Goal: Task Accomplishment & Management: Use online tool/utility

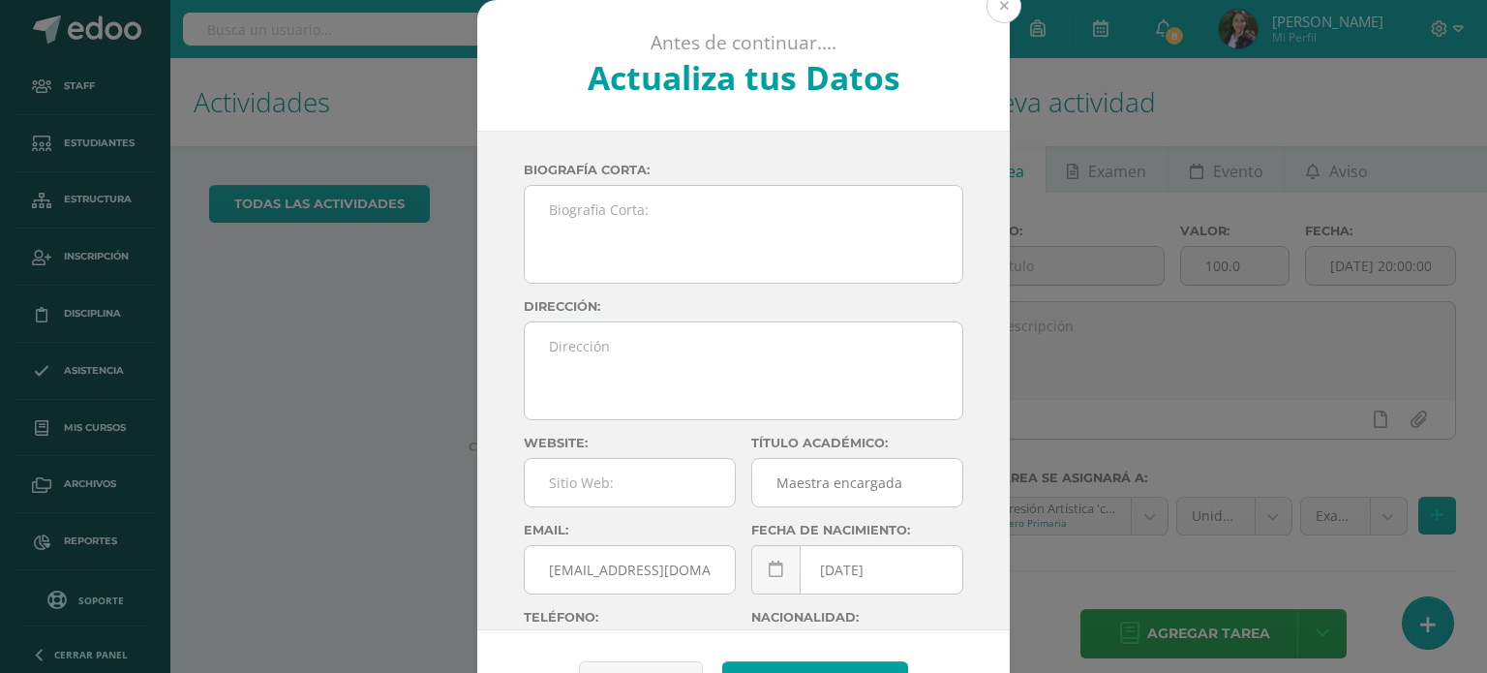
click at [994, 14] on button at bounding box center [1004, 5] width 35 height 35
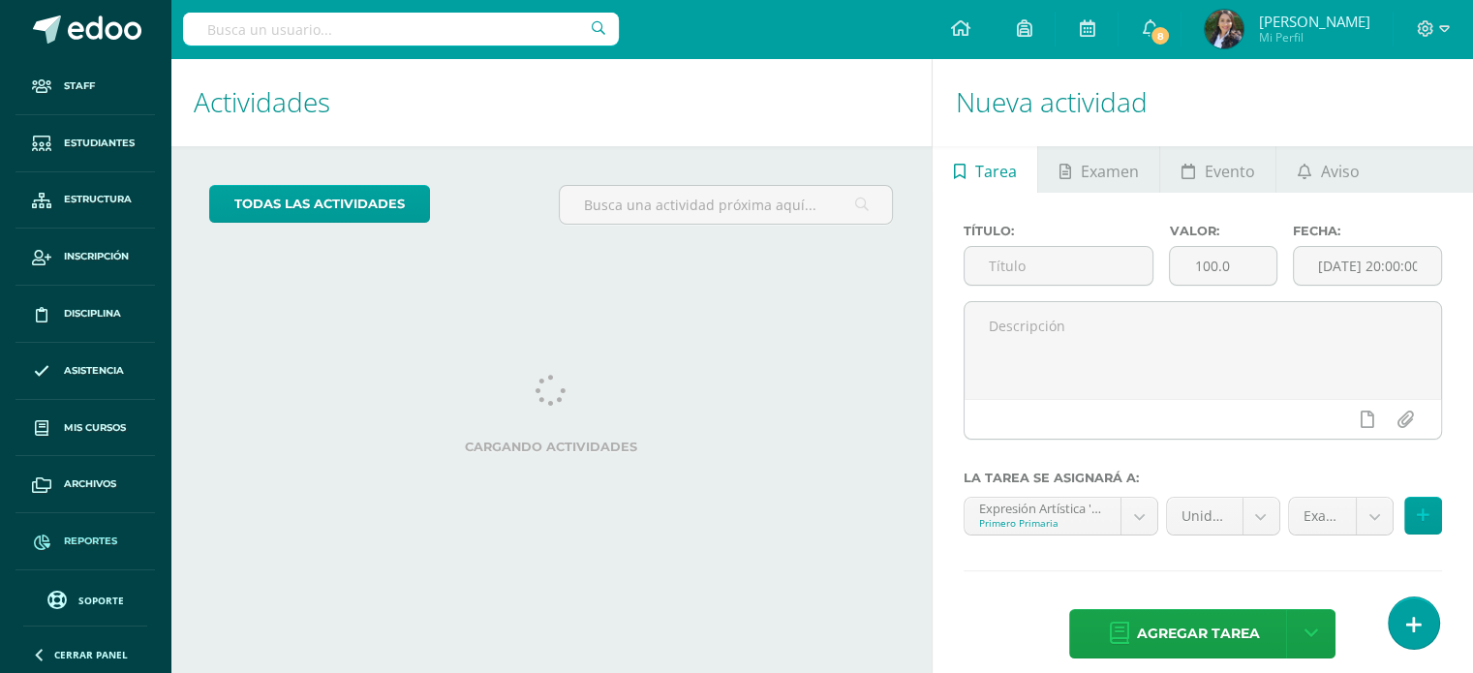
click at [86, 541] on span "Reportes" at bounding box center [90, 541] width 53 height 15
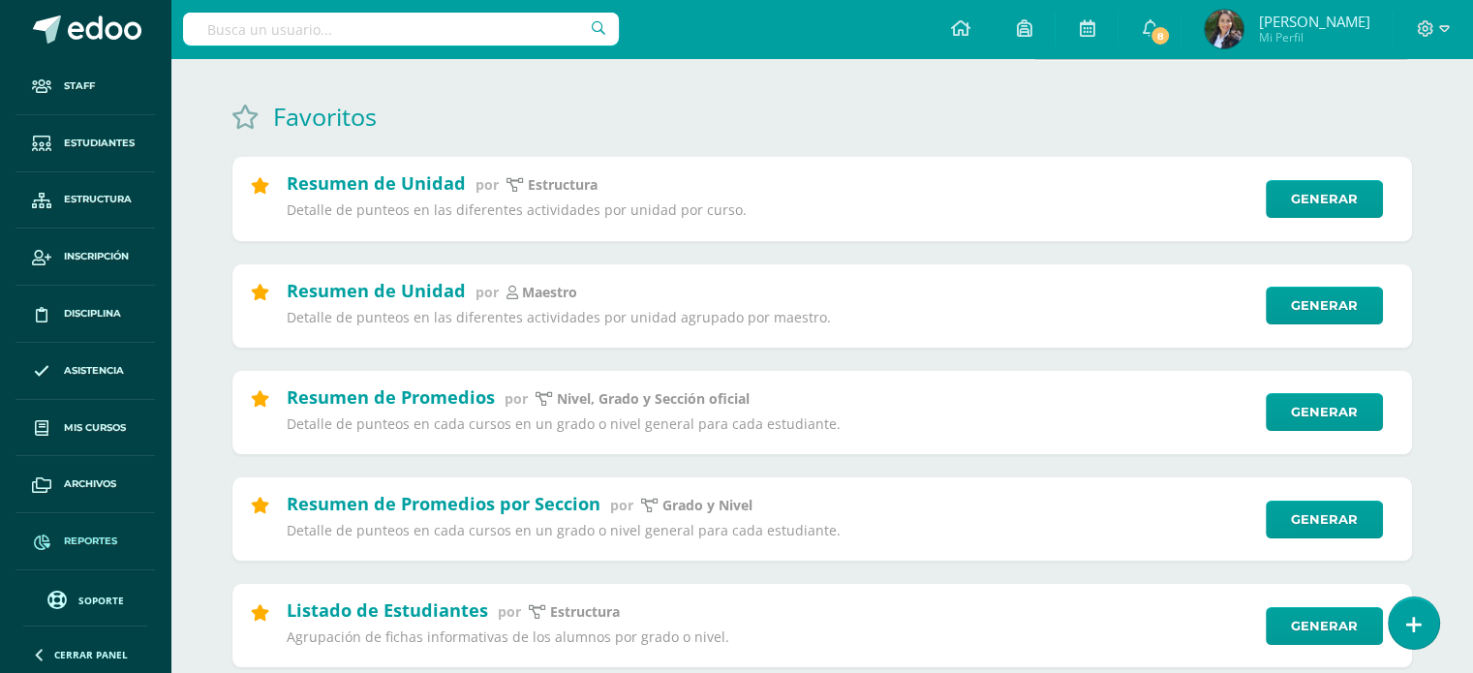
scroll to position [194, 0]
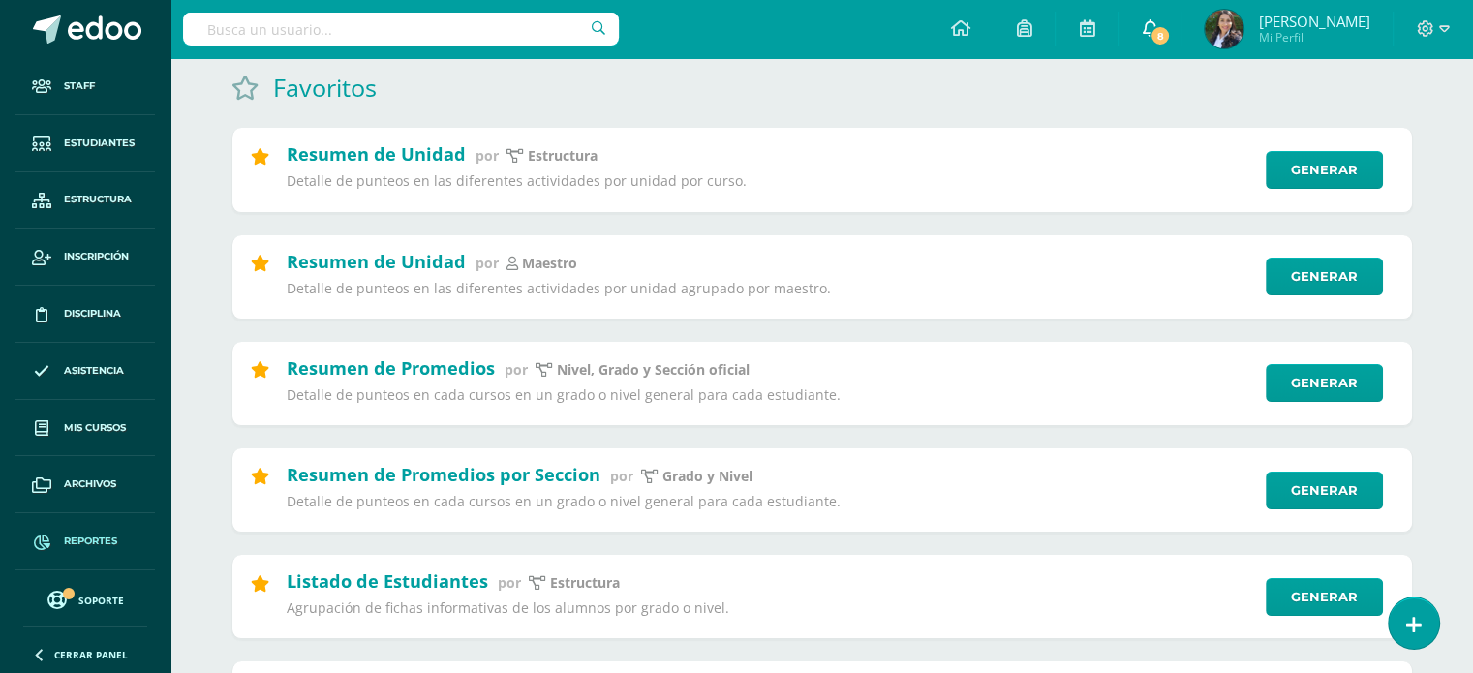
click at [1180, 33] on link "8" at bounding box center [1149, 29] width 62 height 58
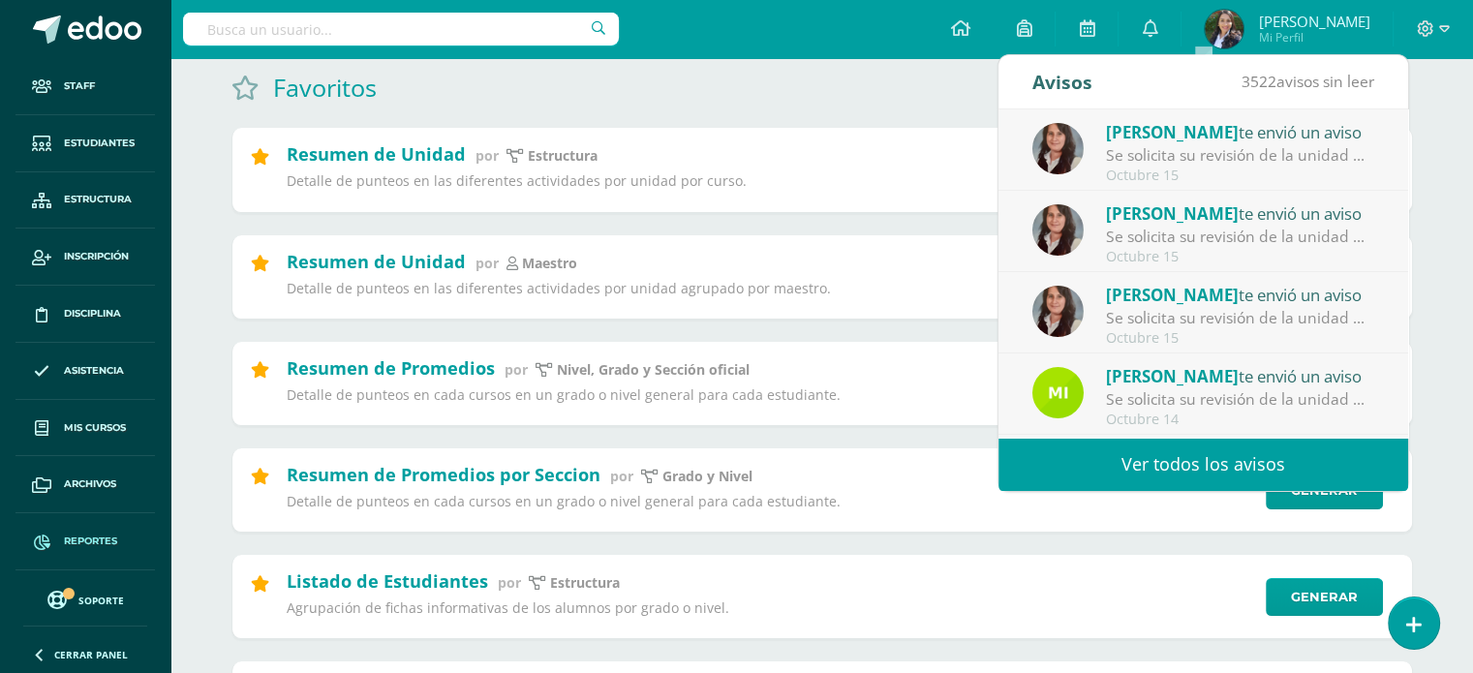
click at [1231, 148] on div "Se solicita su revisión de la unidad Unidad 1 para el curso Tecnología Tercero …" at bounding box center [1240, 155] width 269 height 22
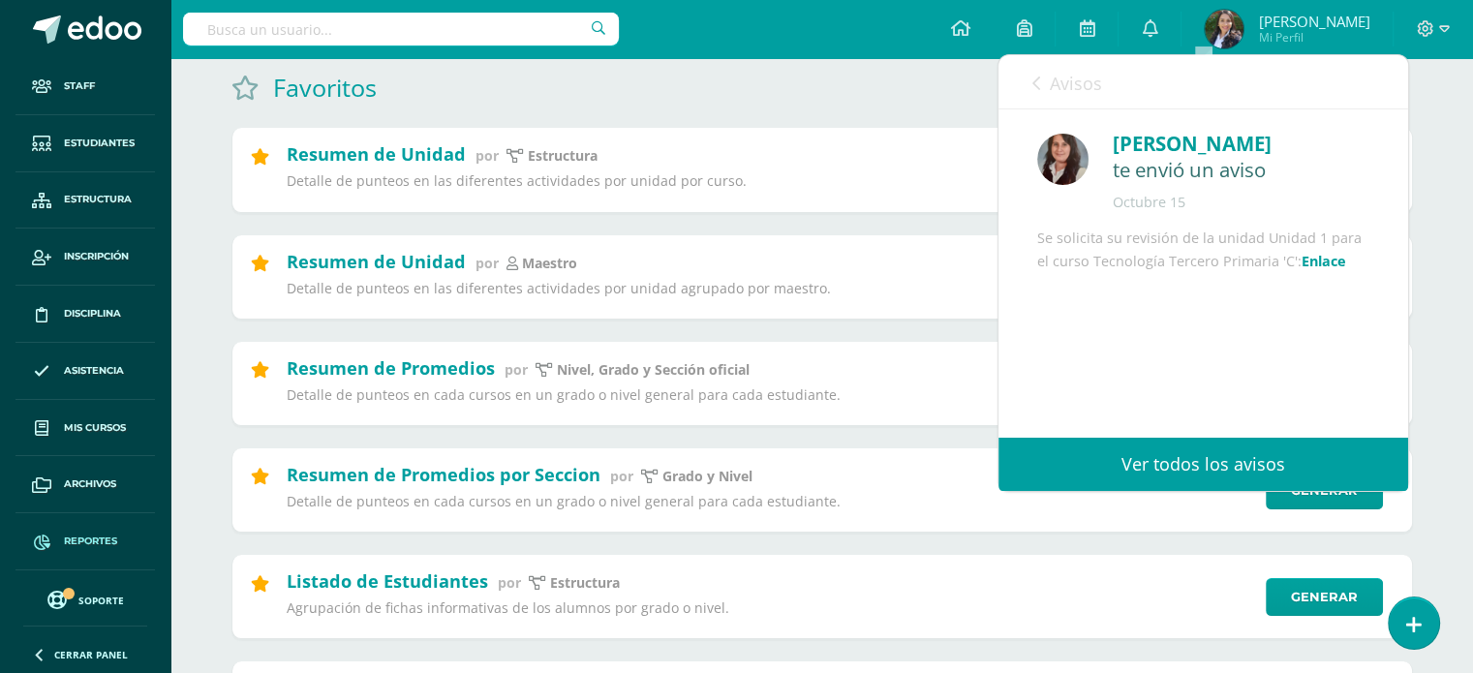
click at [1327, 270] on link "Enlace" at bounding box center [1323, 261] width 45 height 18
click at [899, 91] on div "Favoritos" at bounding box center [821, 87] width 1181 height 33
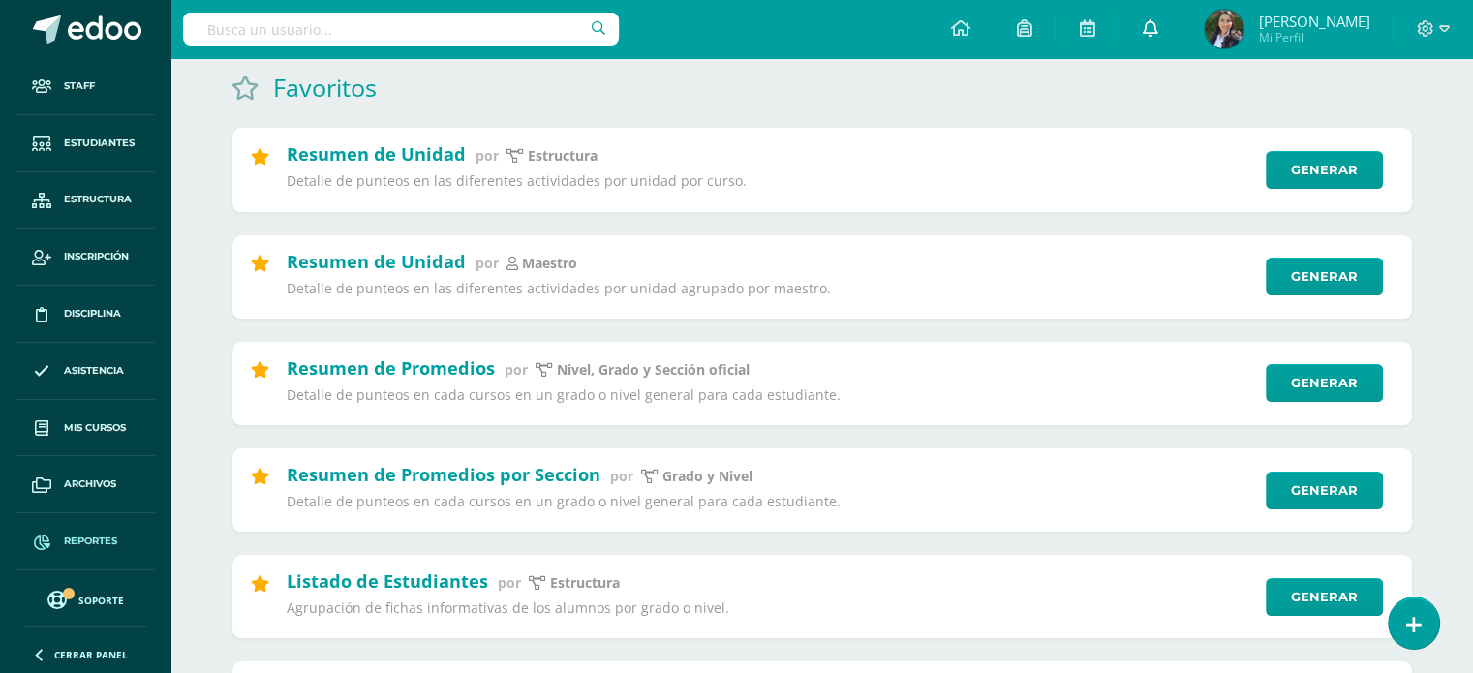
click at [1157, 22] on icon at bounding box center [1149, 27] width 15 height 17
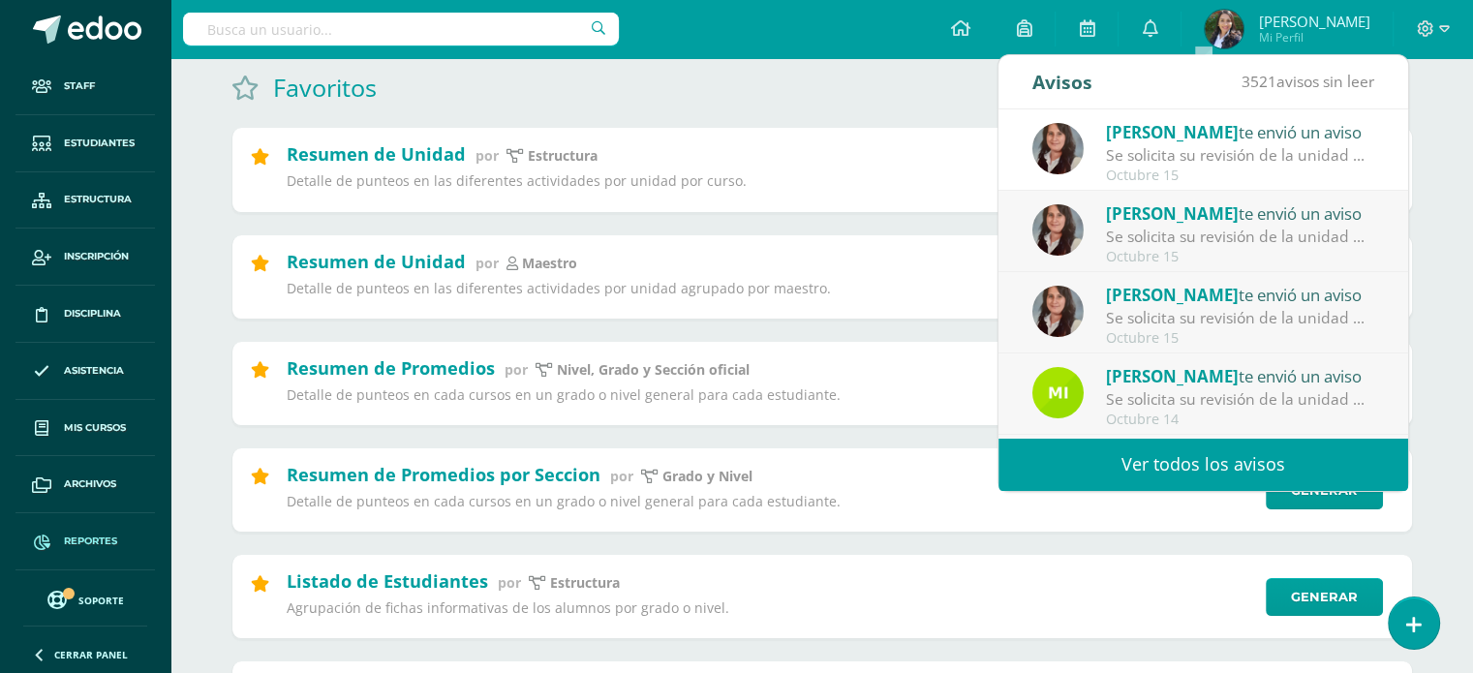
click at [1175, 461] on link "Ver todos los avisos" at bounding box center [1203, 464] width 410 height 53
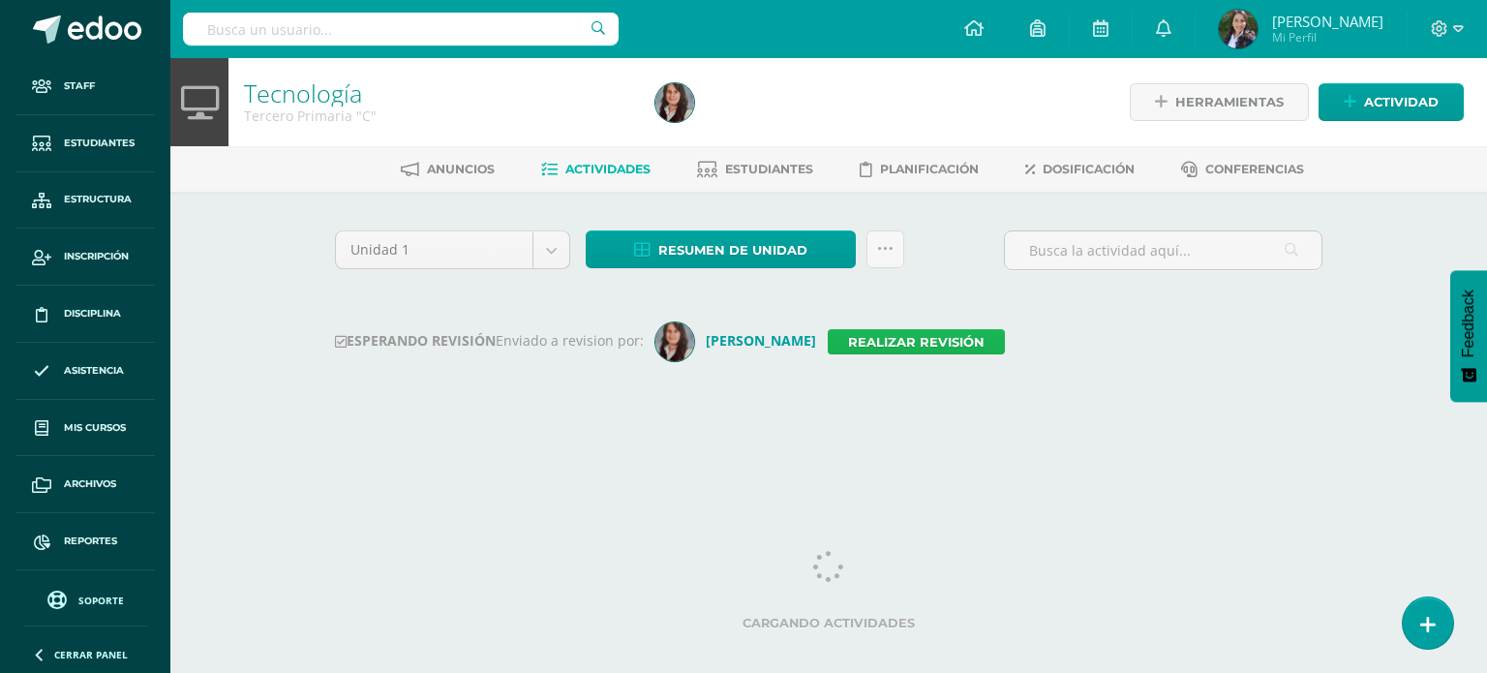
click at [874, 339] on link "Realizar revisión" at bounding box center [916, 341] width 177 height 25
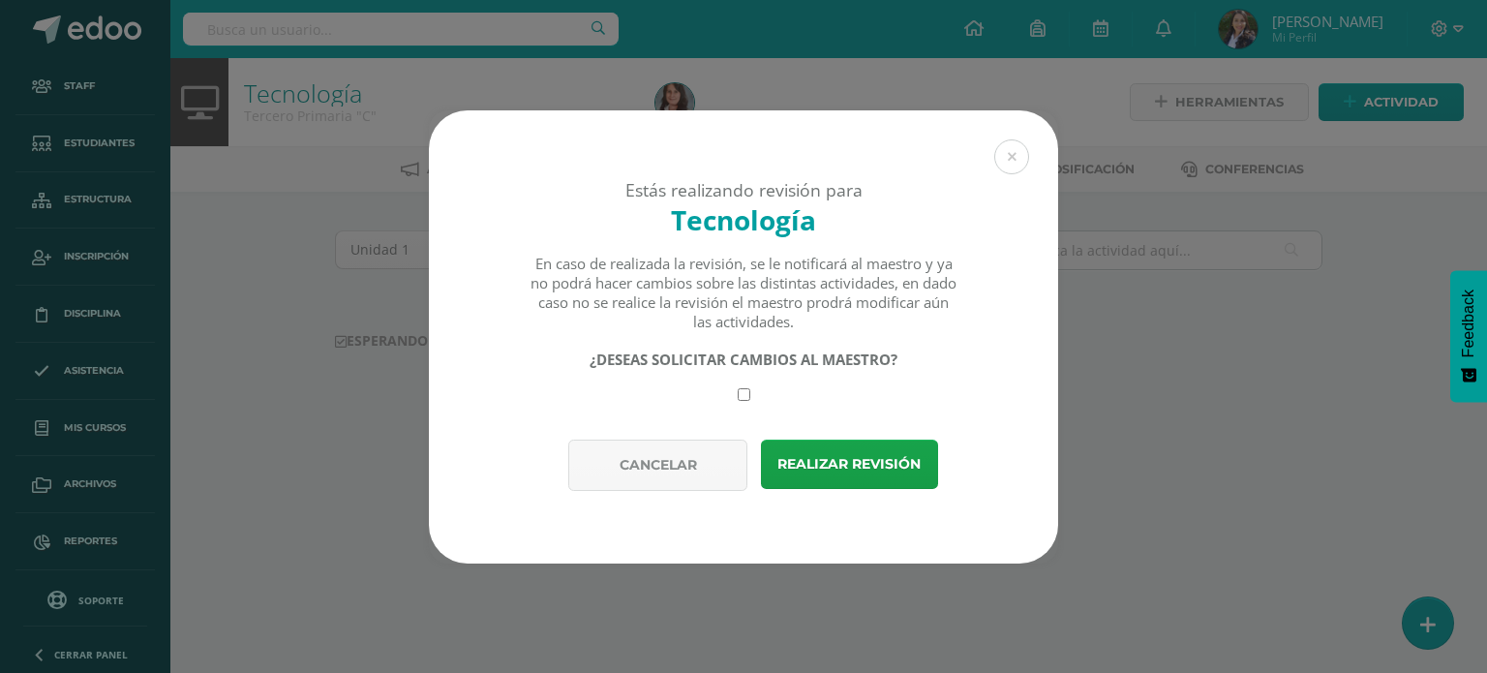
click at [744, 396] on input "checkbox" at bounding box center [744, 394] width 13 height 13
checkbox input "true"
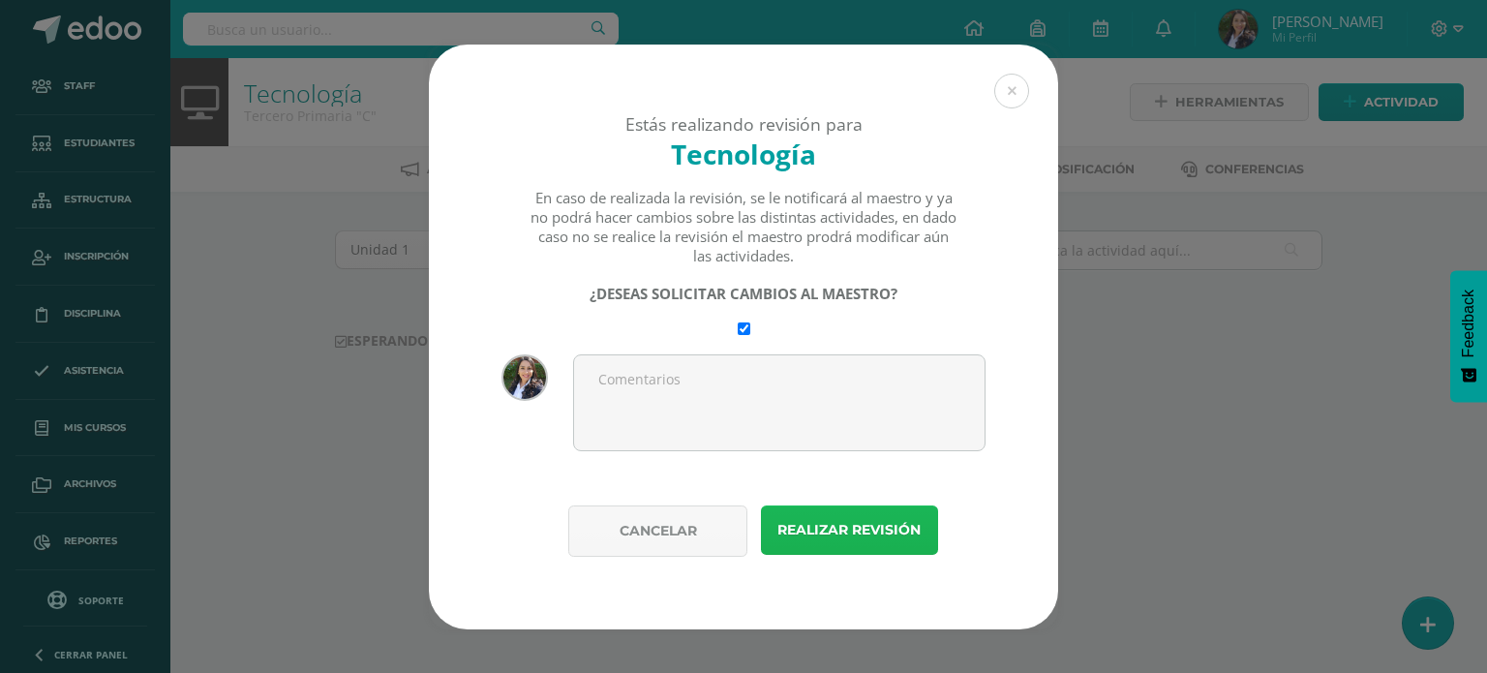
click at [822, 532] on button "Realizar revisión" at bounding box center [849, 529] width 177 height 49
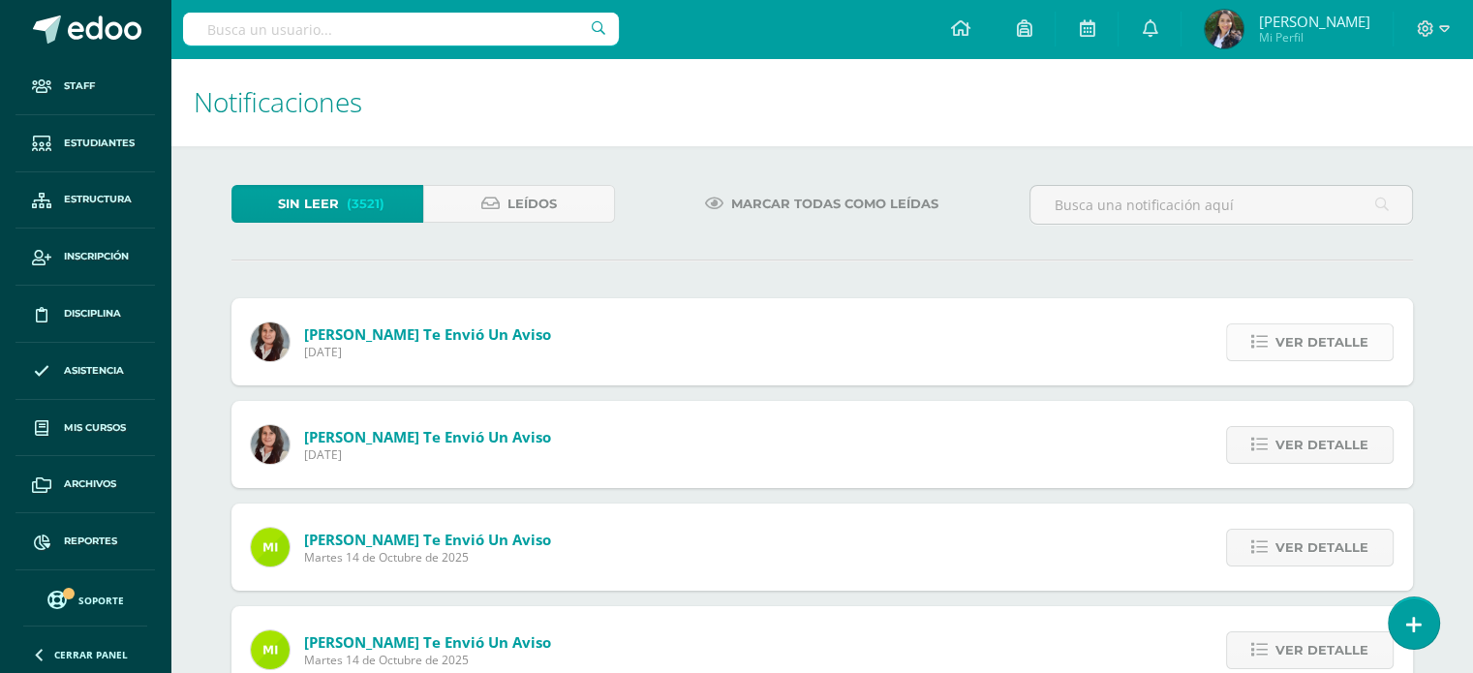
click at [1332, 337] on span "Ver detalle" at bounding box center [1321, 342] width 93 height 36
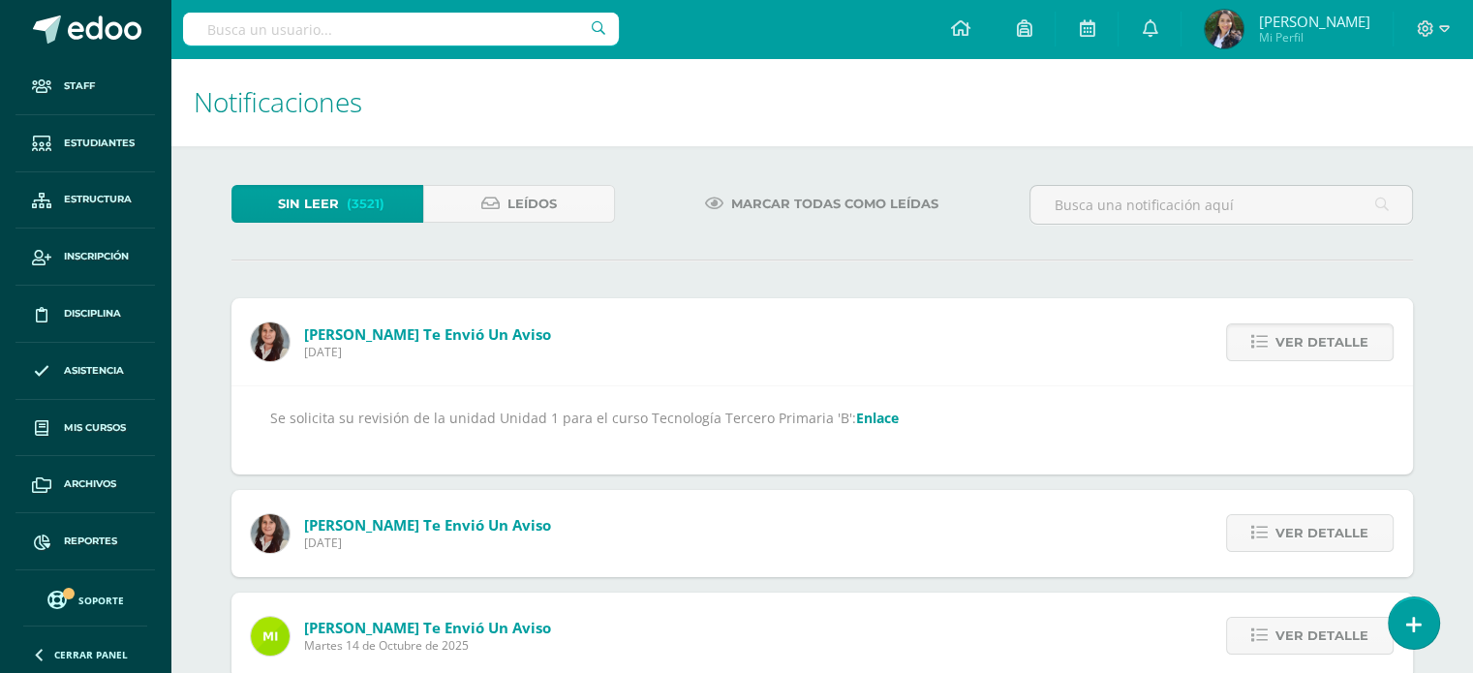
click at [866, 420] on link "Enlace" at bounding box center [877, 418] width 43 height 18
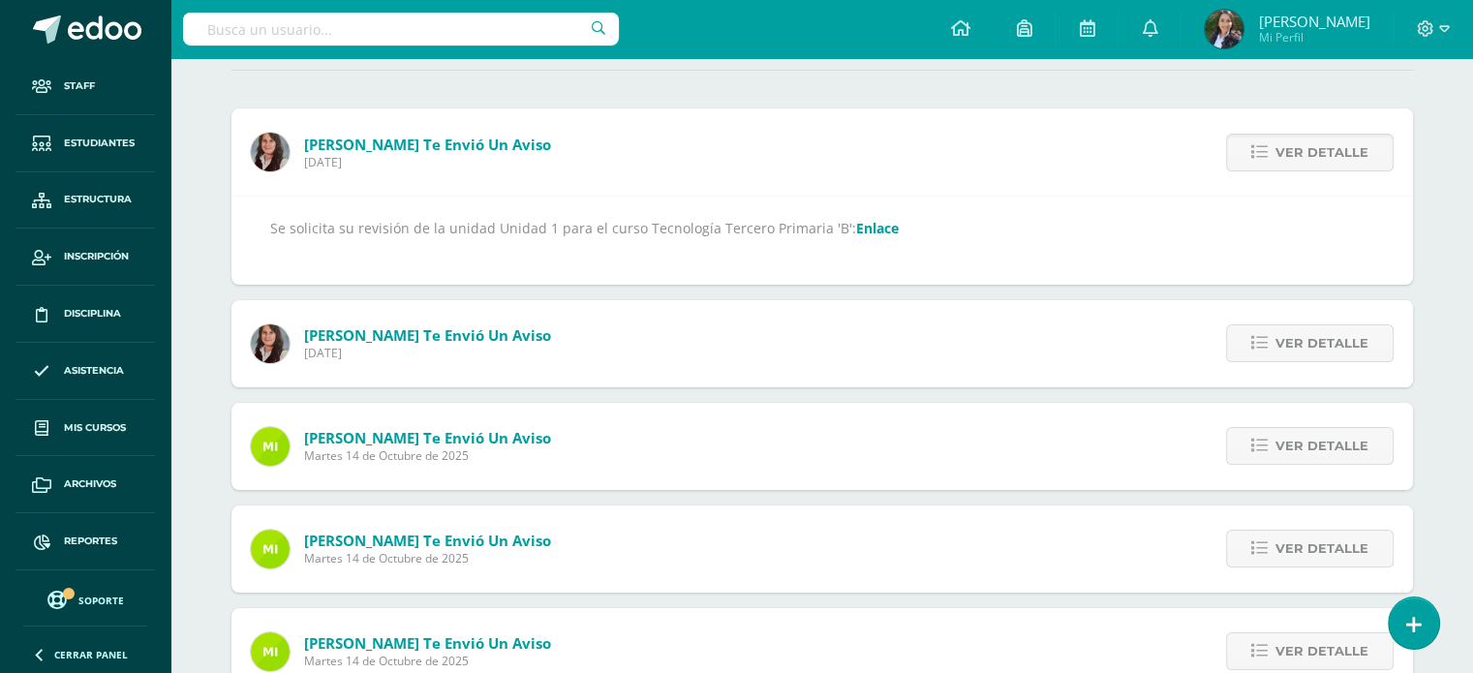
scroll to position [194, 0]
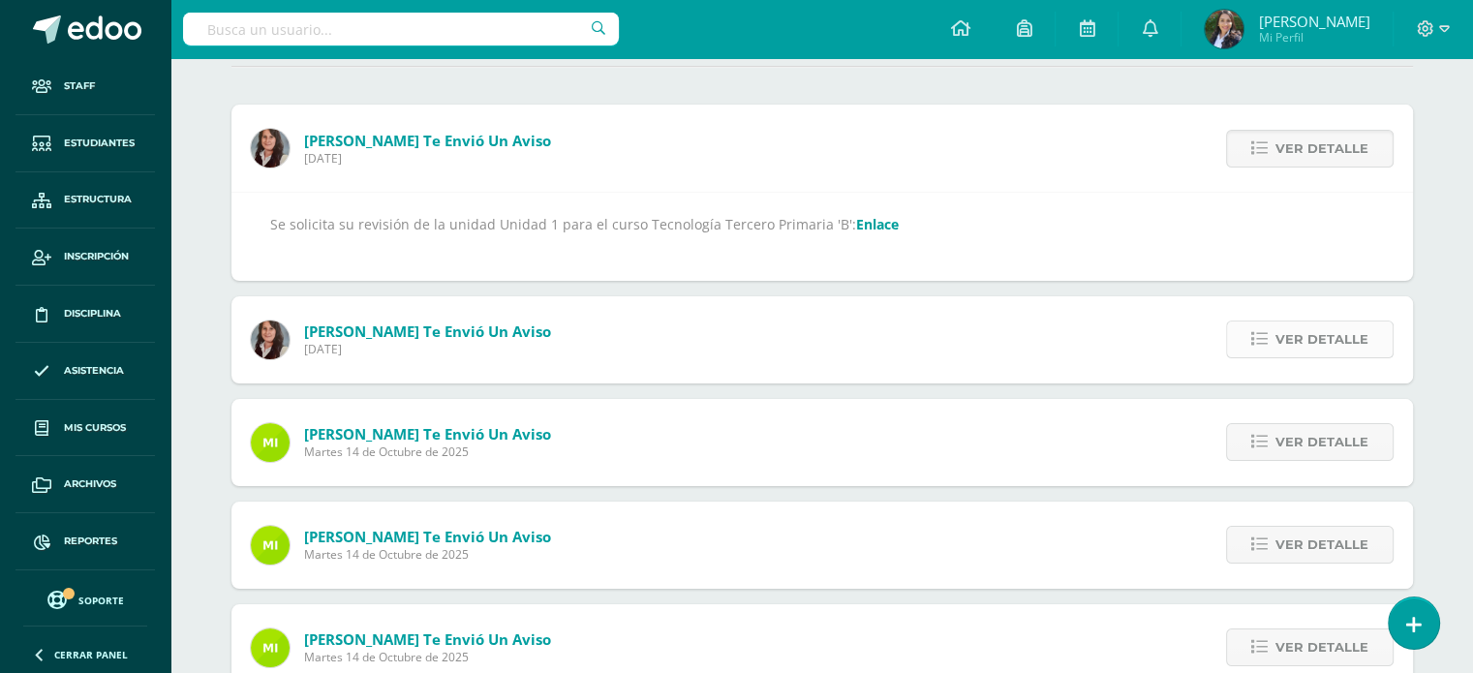
click at [1347, 328] on span "Ver detalle" at bounding box center [1321, 339] width 93 height 36
click at [868, 228] on link "Enlace" at bounding box center [877, 224] width 43 height 18
click at [856, 223] on link "Enlace" at bounding box center [877, 224] width 43 height 18
click at [1298, 342] on span "Ver detalle" at bounding box center [1321, 339] width 93 height 36
click at [871, 226] on link "Enlace" at bounding box center [892, 224] width 43 height 18
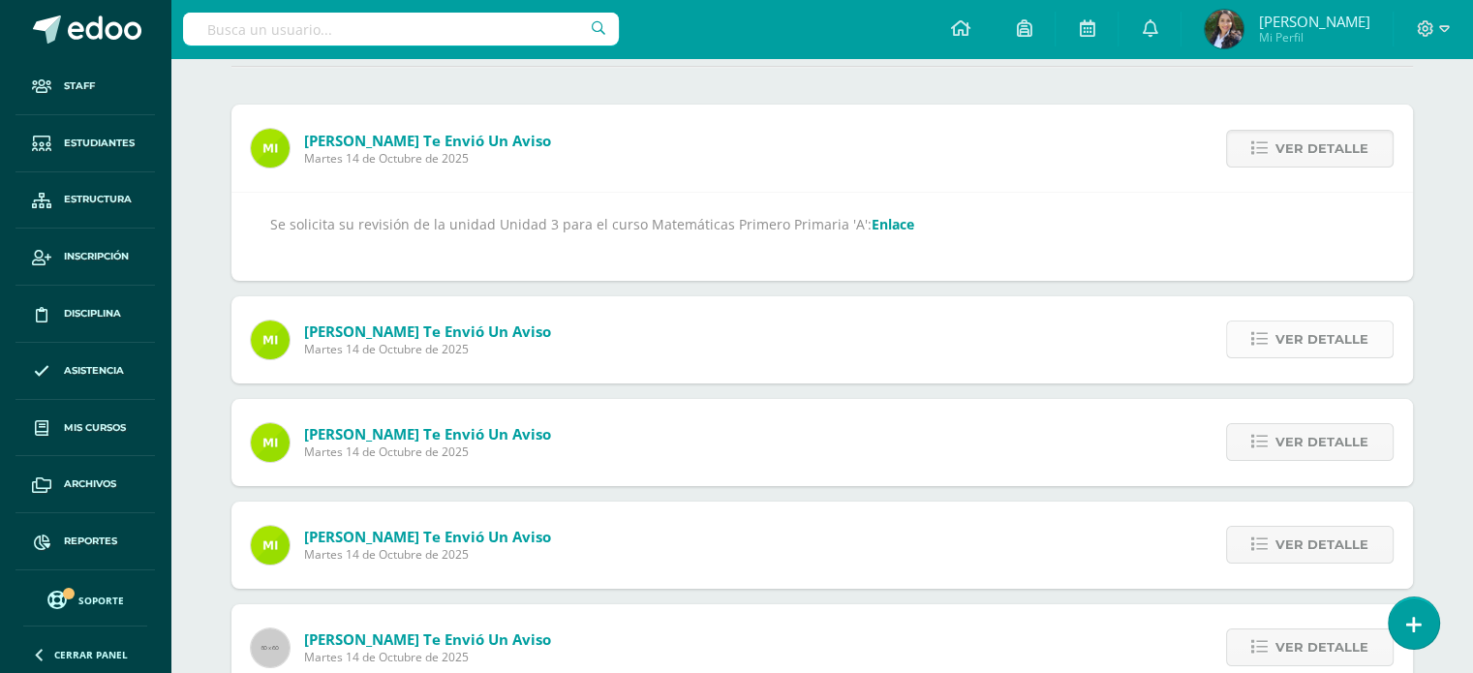
click at [1327, 336] on span "Ver detalle" at bounding box center [1321, 339] width 93 height 36
click at [889, 222] on link "Enlace" at bounding box center [891, 224] width 43 height 18
click at [1290, 332] on span "Ver detalle" at bounding box center [1321, 339] width 93 height 36
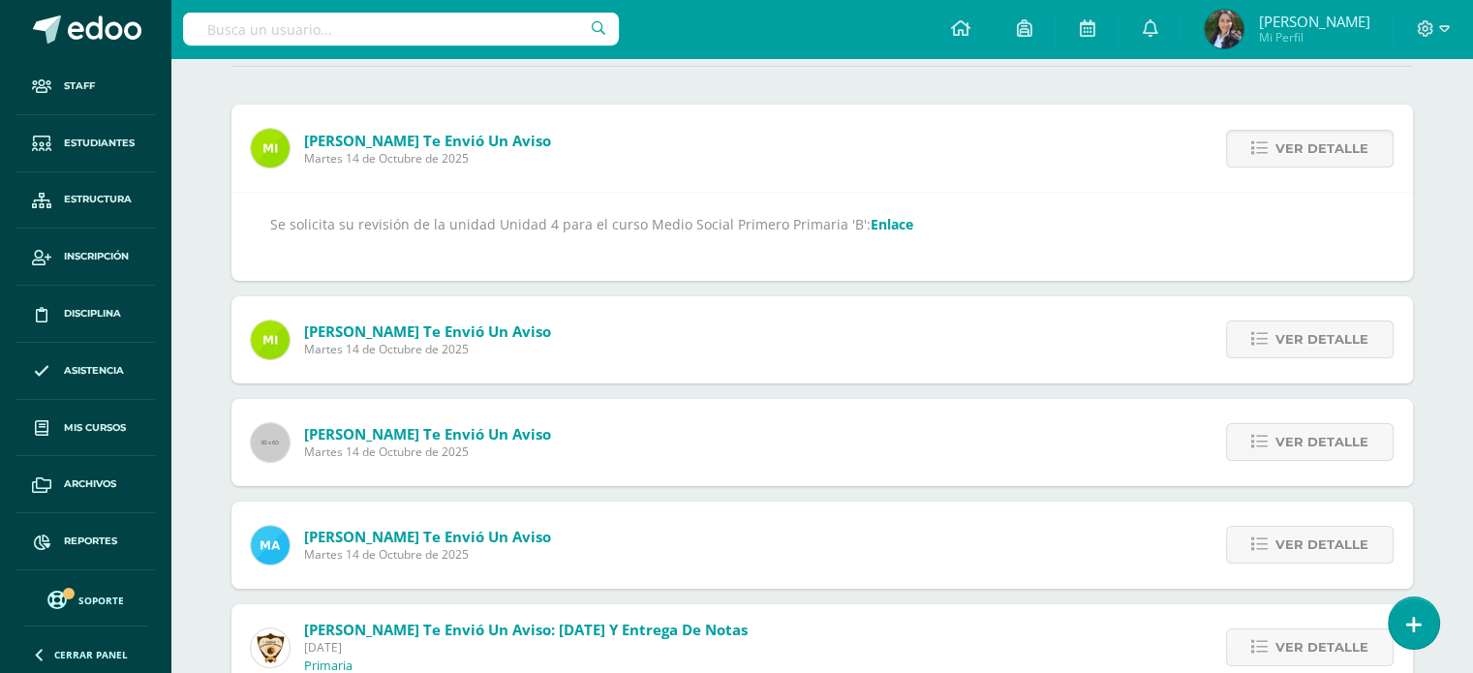
click at [870, 223] on link "Enlace" at bounding box center [891, 224] width 43 height 18
click at [1301, 336] on span "Ver detalle" at bounding box center [1321, 339] width 93 height 36
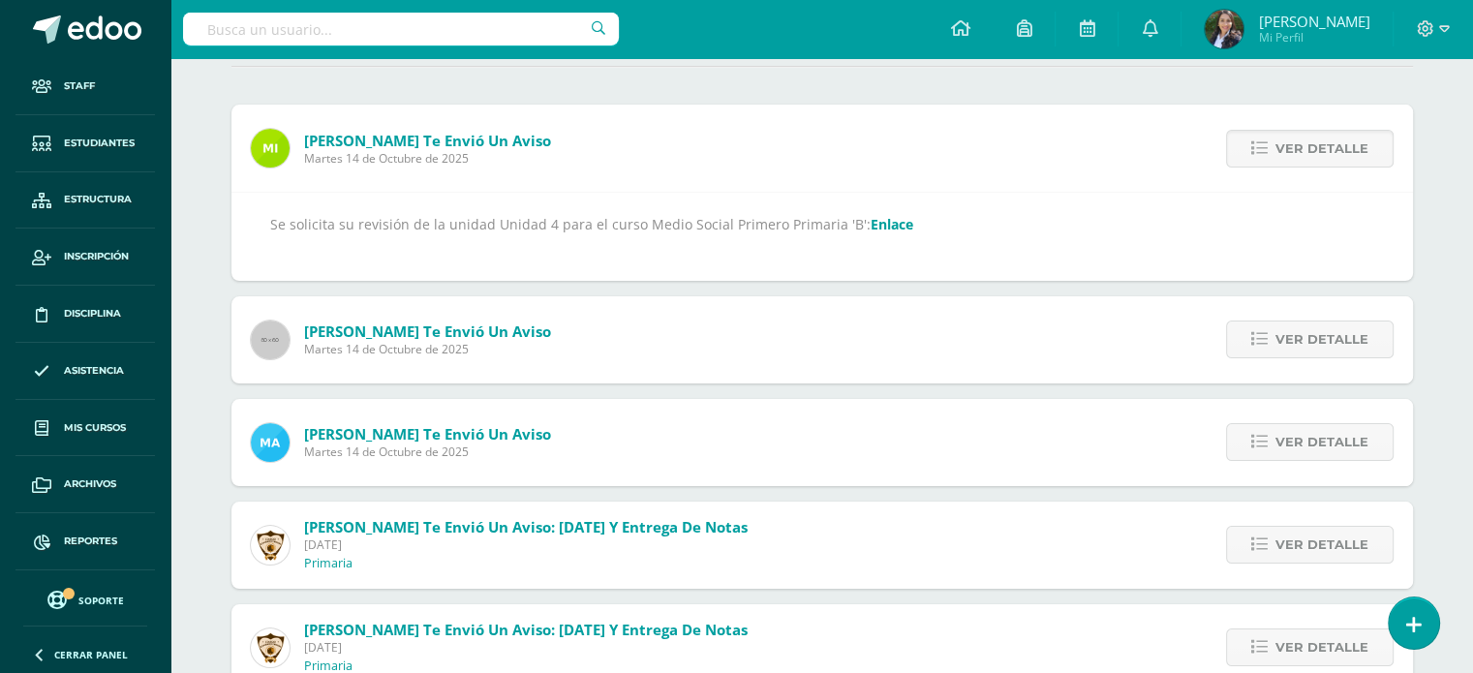
click at [876, 223] on link "Enlace" at bounding box center [891, 224] width 43 height 18
click at [1297, 334] on span "Ver detalle" at bounding box center [1321, 339] width 93 height 36
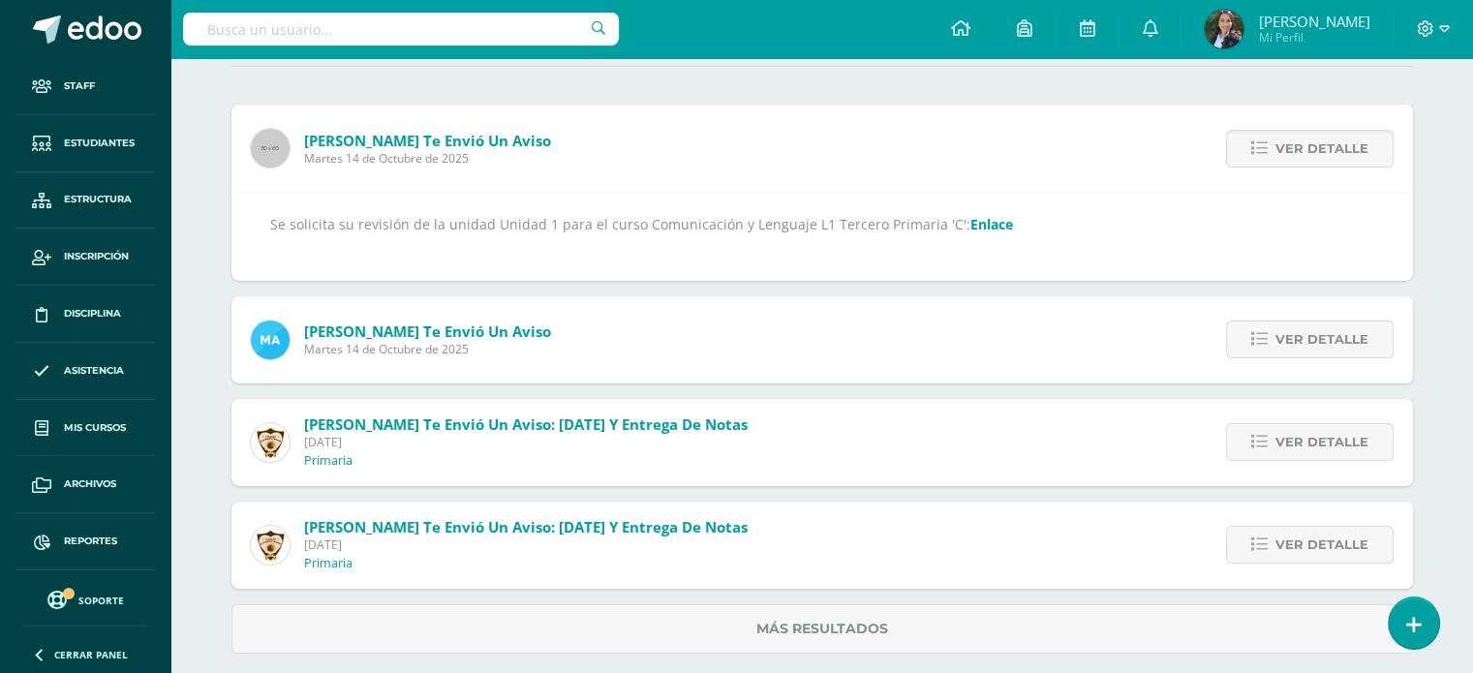
click at [977, 224] on link "Enlace" at bounding box center [991, 224] width 43 height 18
click at [1345, 337] on span "Ver detalle" at bounding box center [1321, 339] width 93 height 36
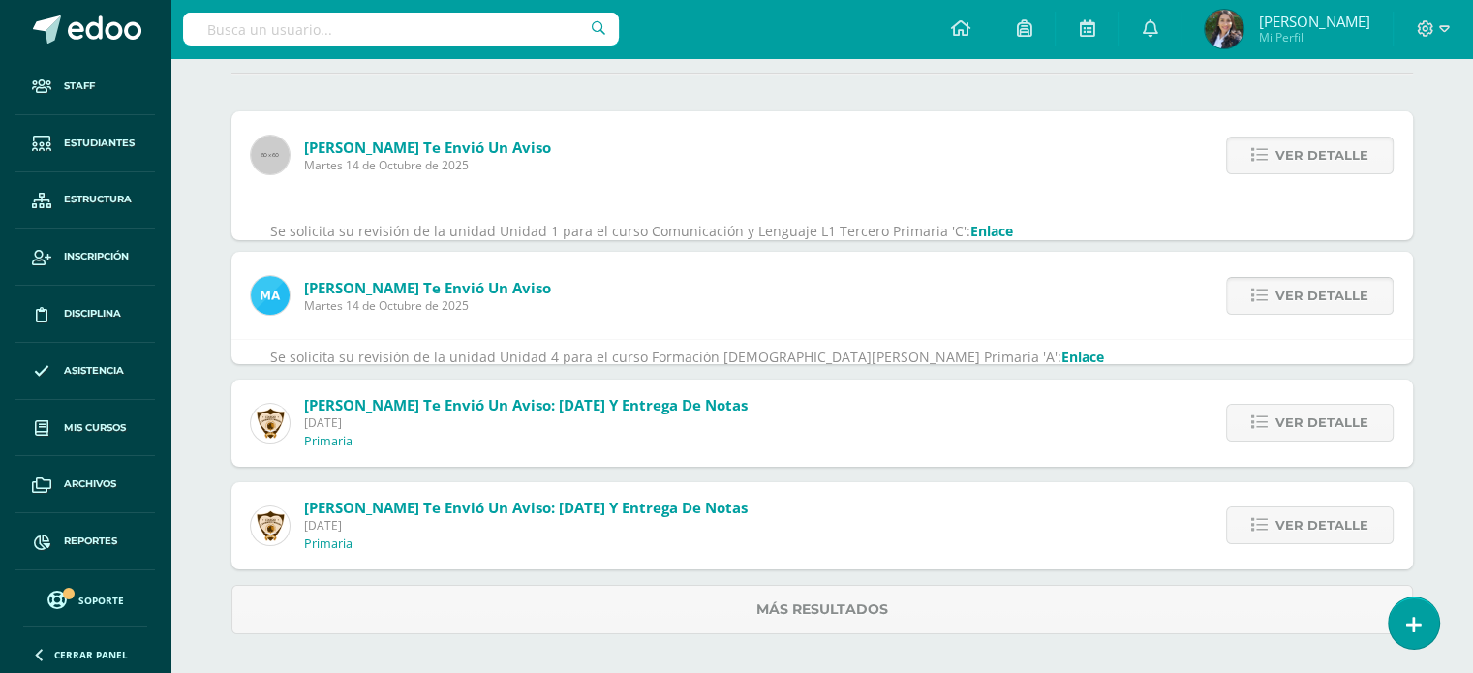
scroll to position [109, 0]
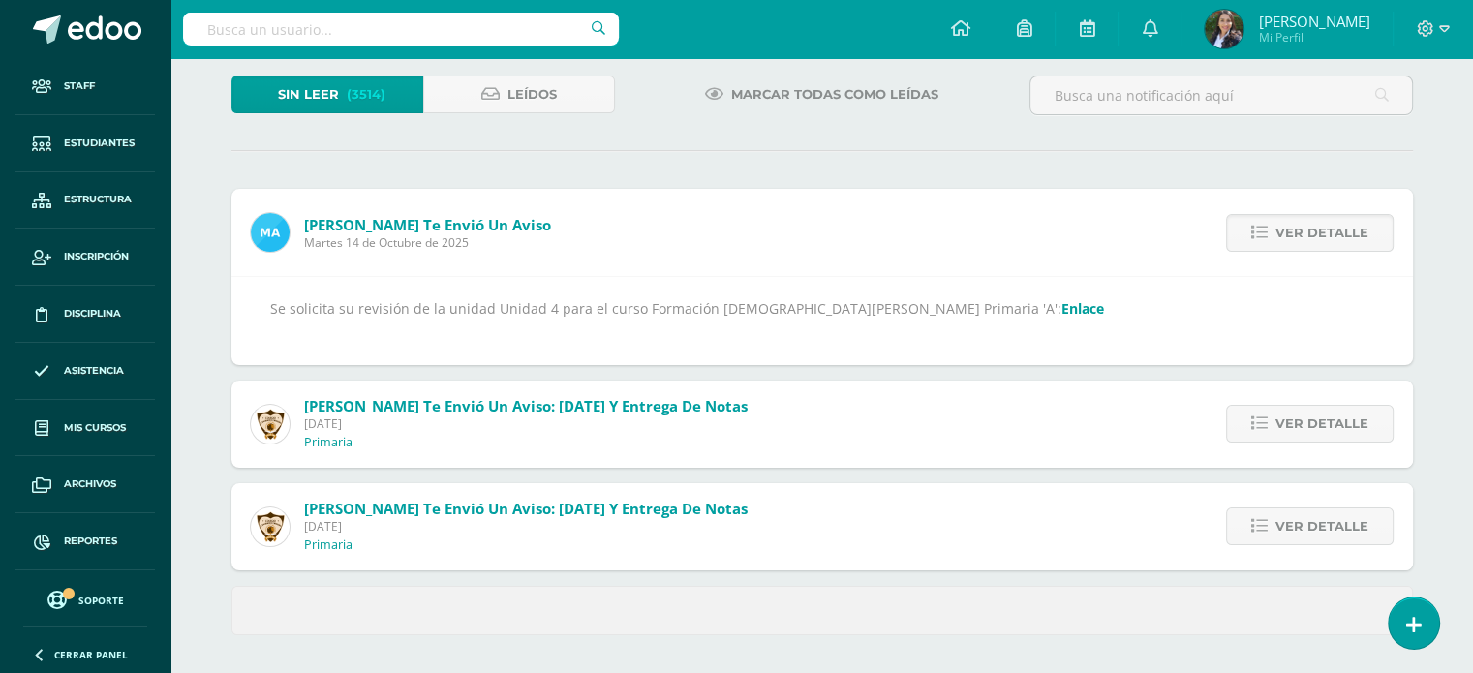
click at [1061, 306] on link "Enlace" at bounding box center [1082, 308] width 43 height 18
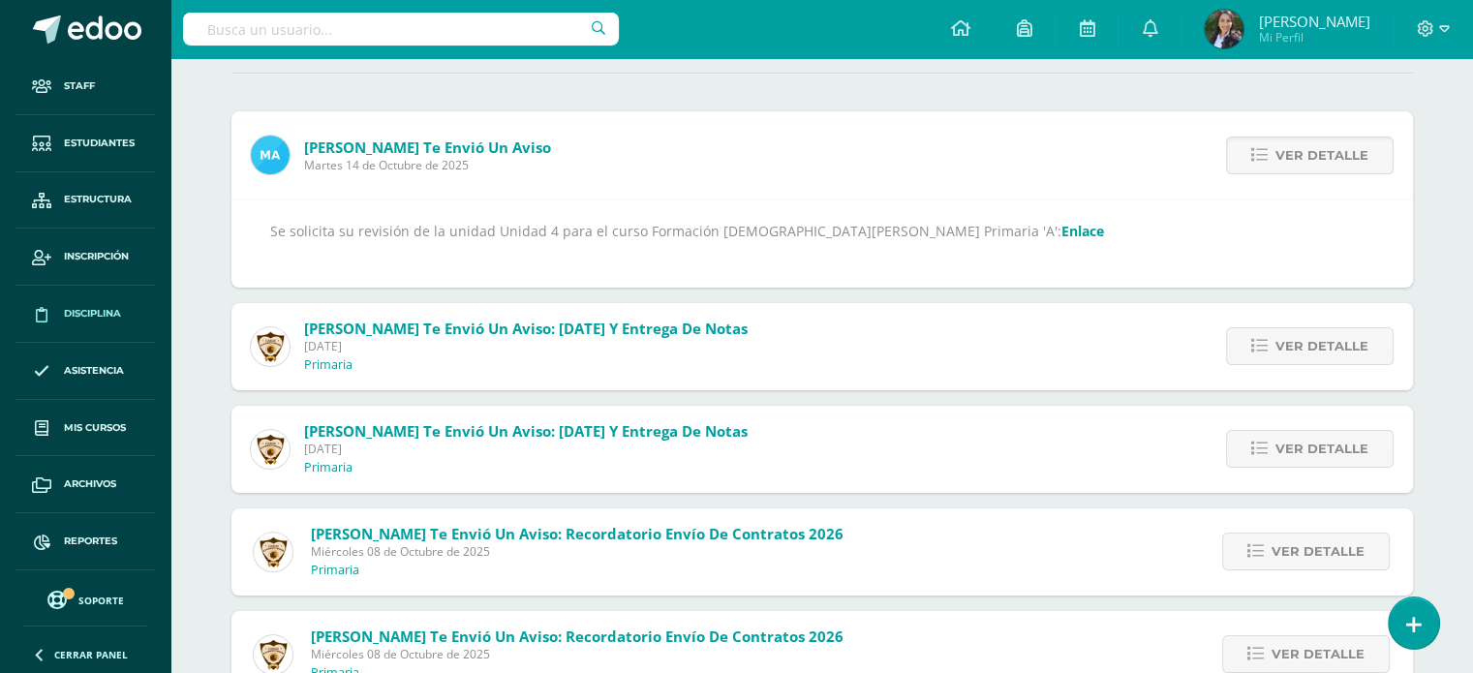
scroll to position [206, 0]
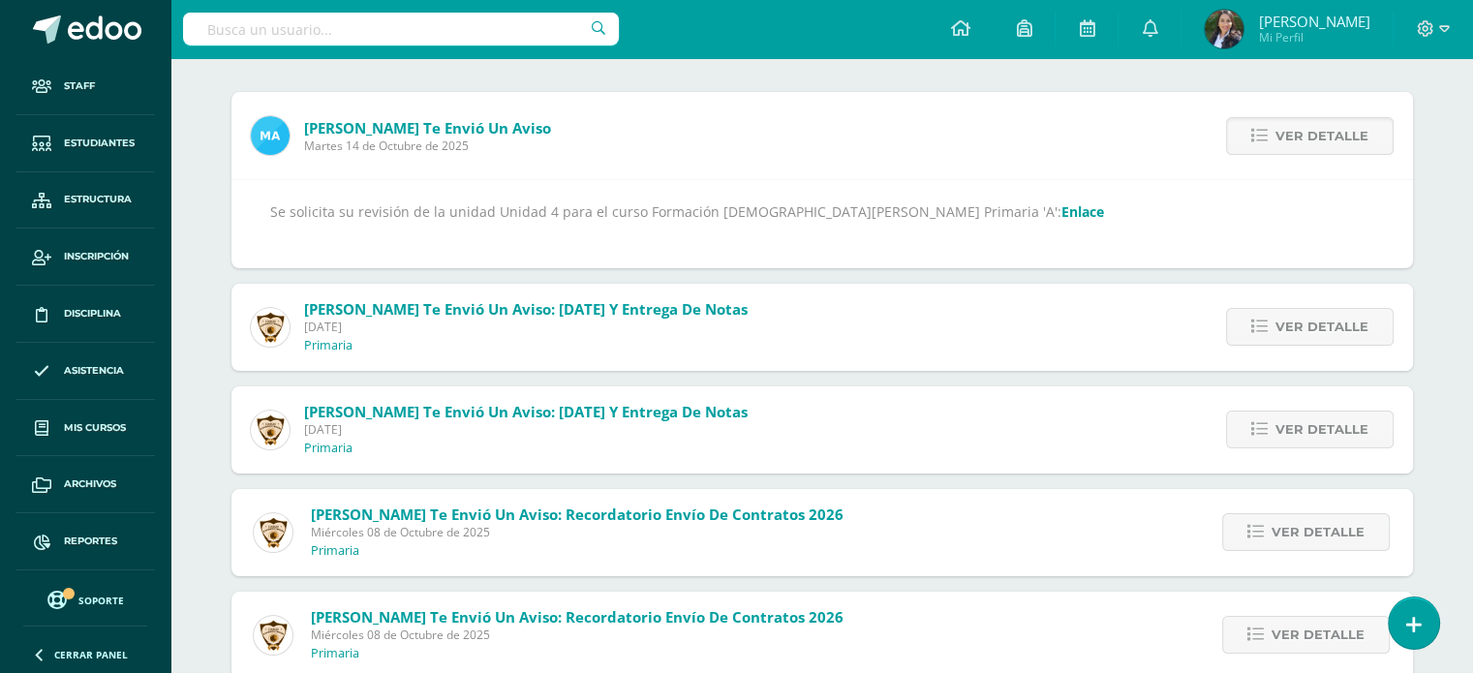
click at [105, 601] on span "Soporte" at bounding box center [101, 601] width 46 height 14
click at [99, 538] on span "Reportes" at bounding box center [90, 541] width 53 height 15
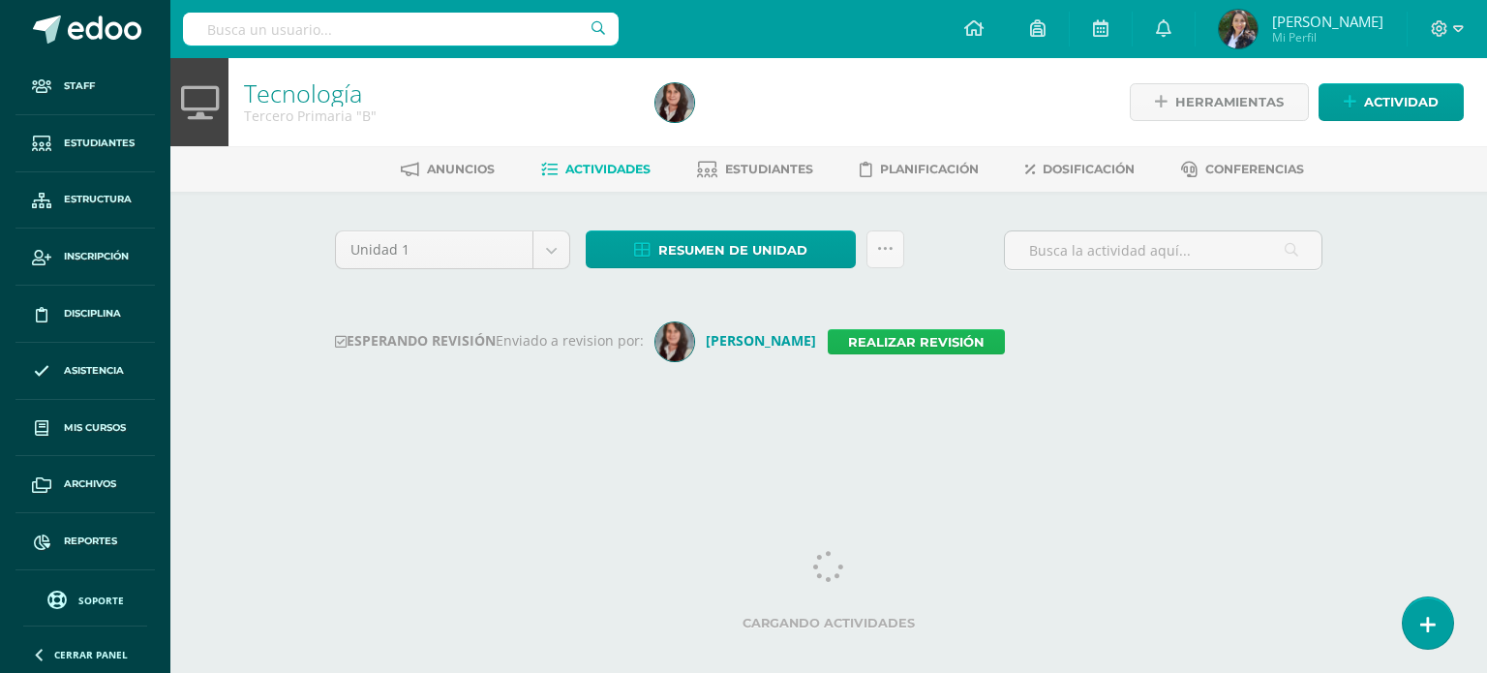
click at [923, 345] on link "Realizar revisión" at bounding box center [916, 341] width 177 height 25
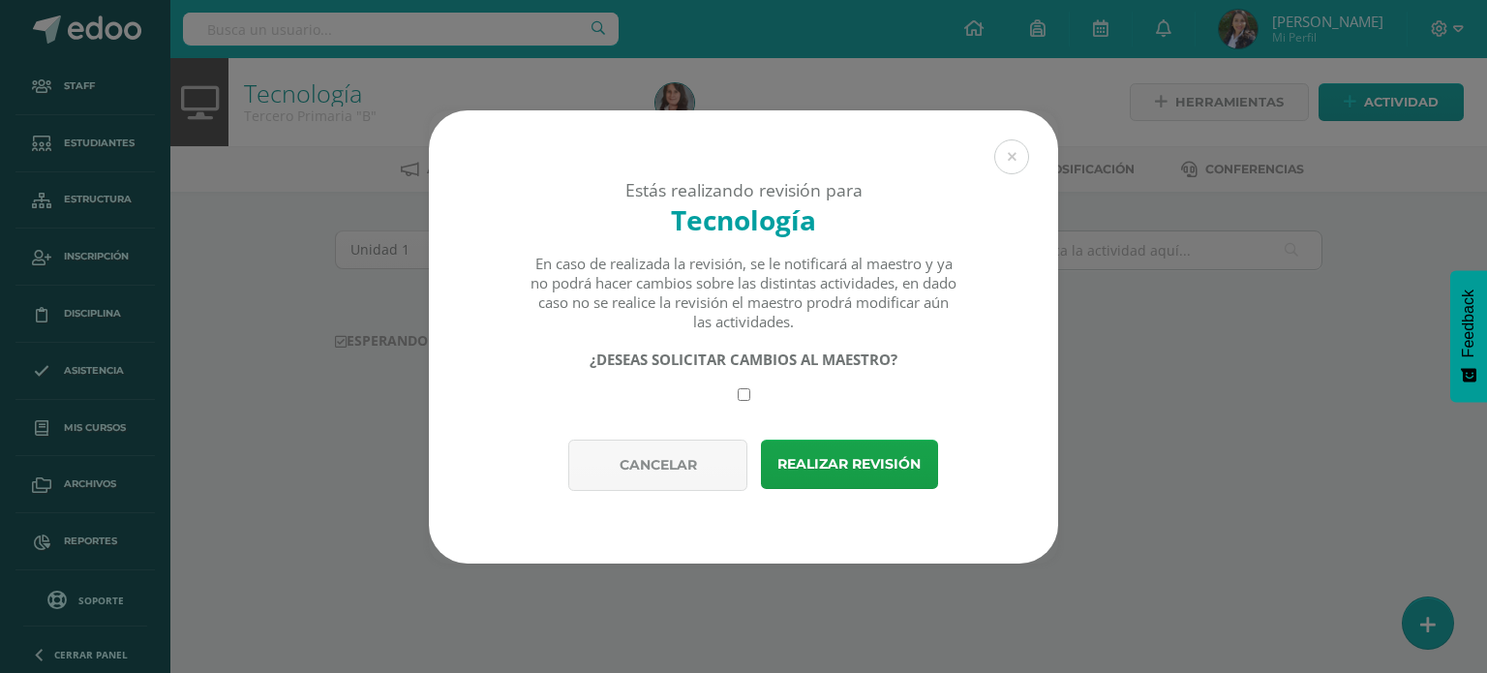
click at [742, 392] on input "checkbox" at bounding box center [744, 394] width 13 height 13
checkbox input "true"
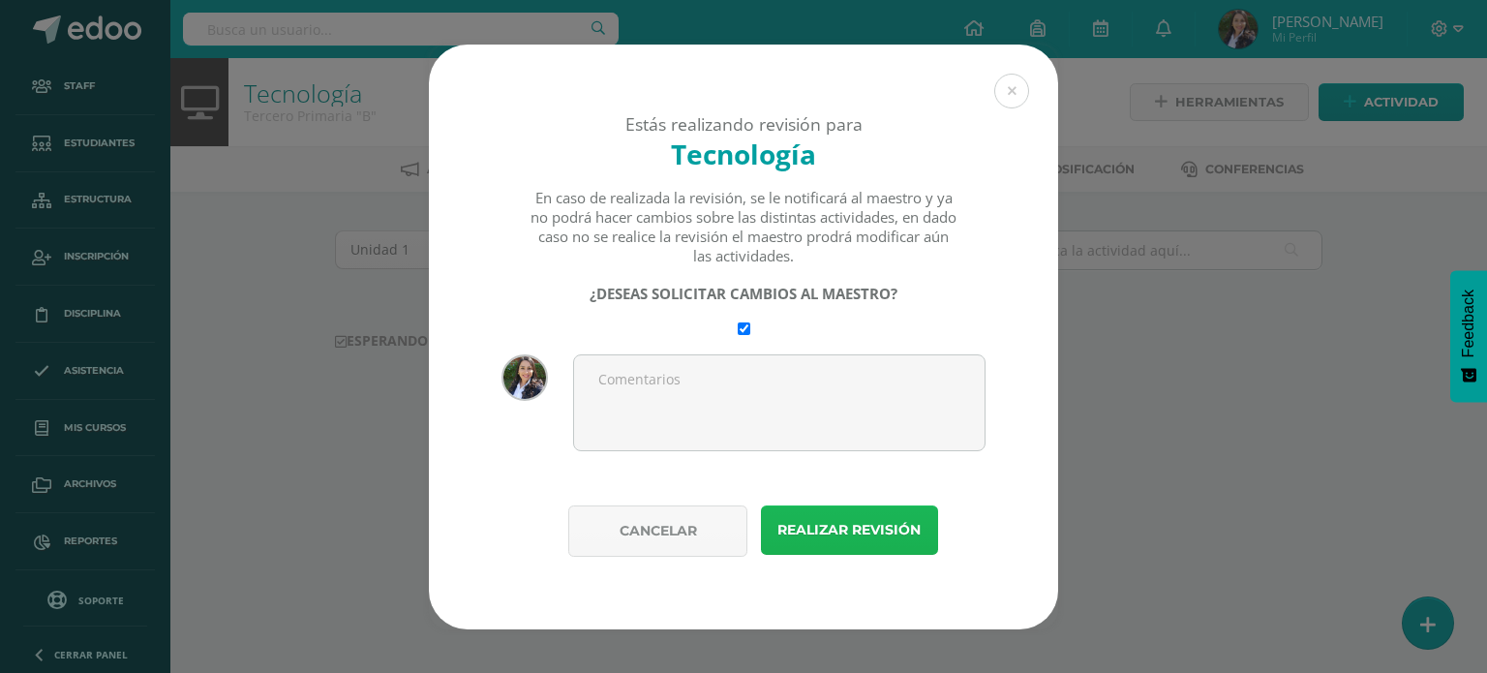
click at [829, 530] on button "Realizar revisión" at bounding box center [849, 529] width 177 height 49
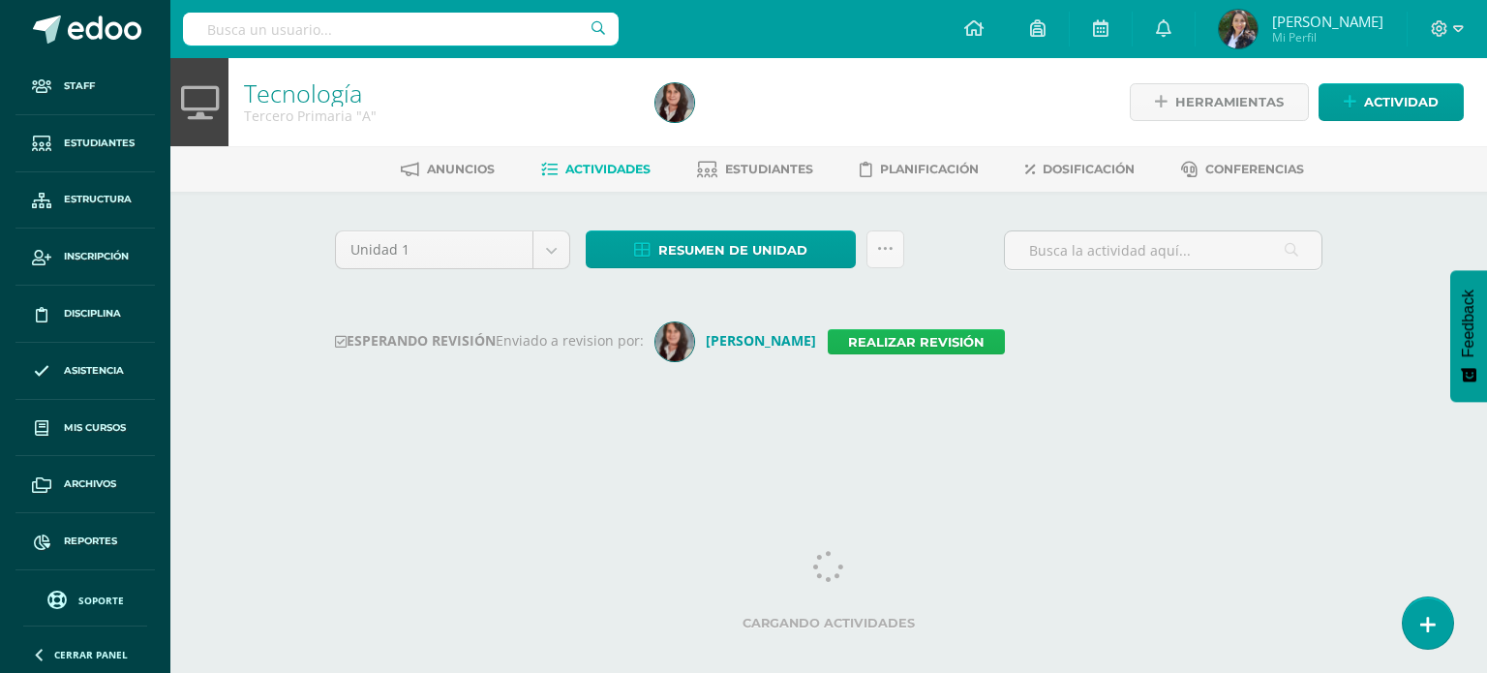
click at [879, 342] on link "Realizar revisión" at bounding box center [916, 341] width 177 height 25
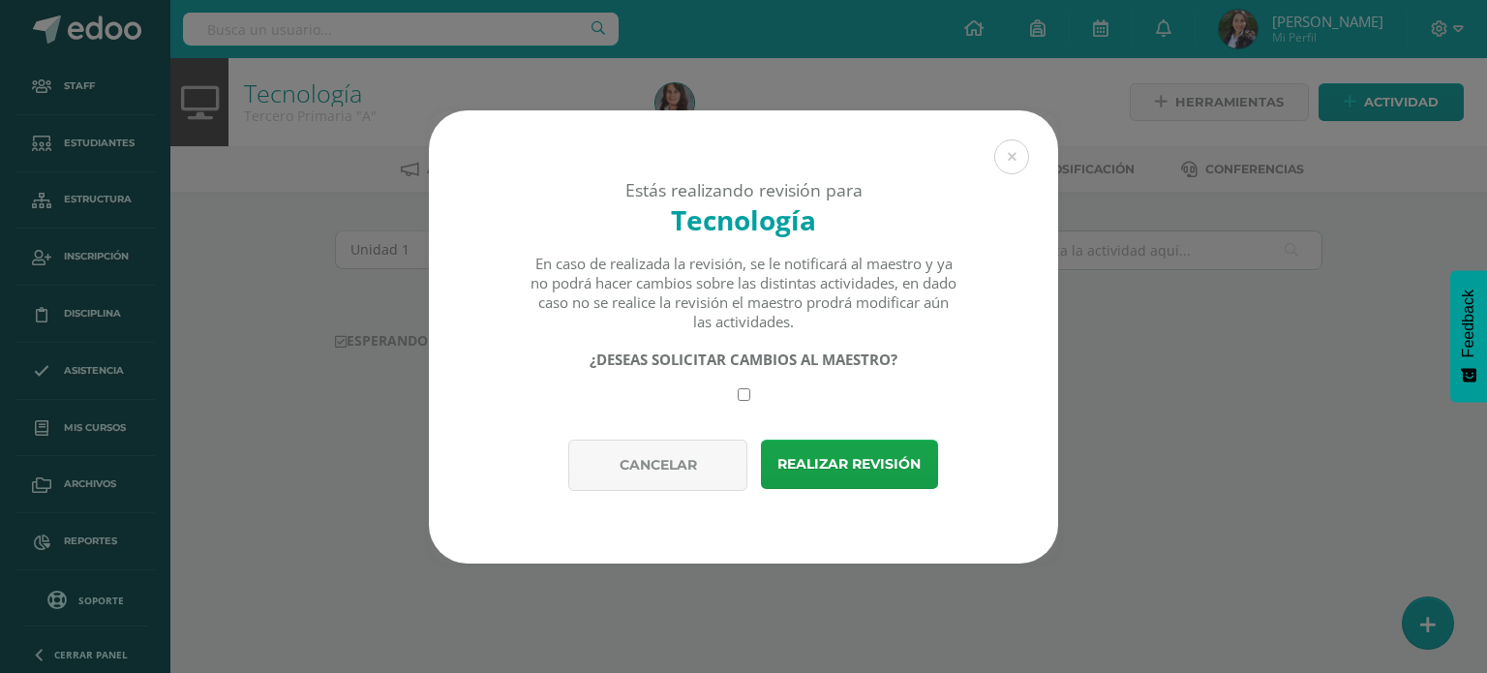
click at [744, 389] on input "checkbox" at bounding box center [744, 394] width 13 height 13
checkbox input "true"
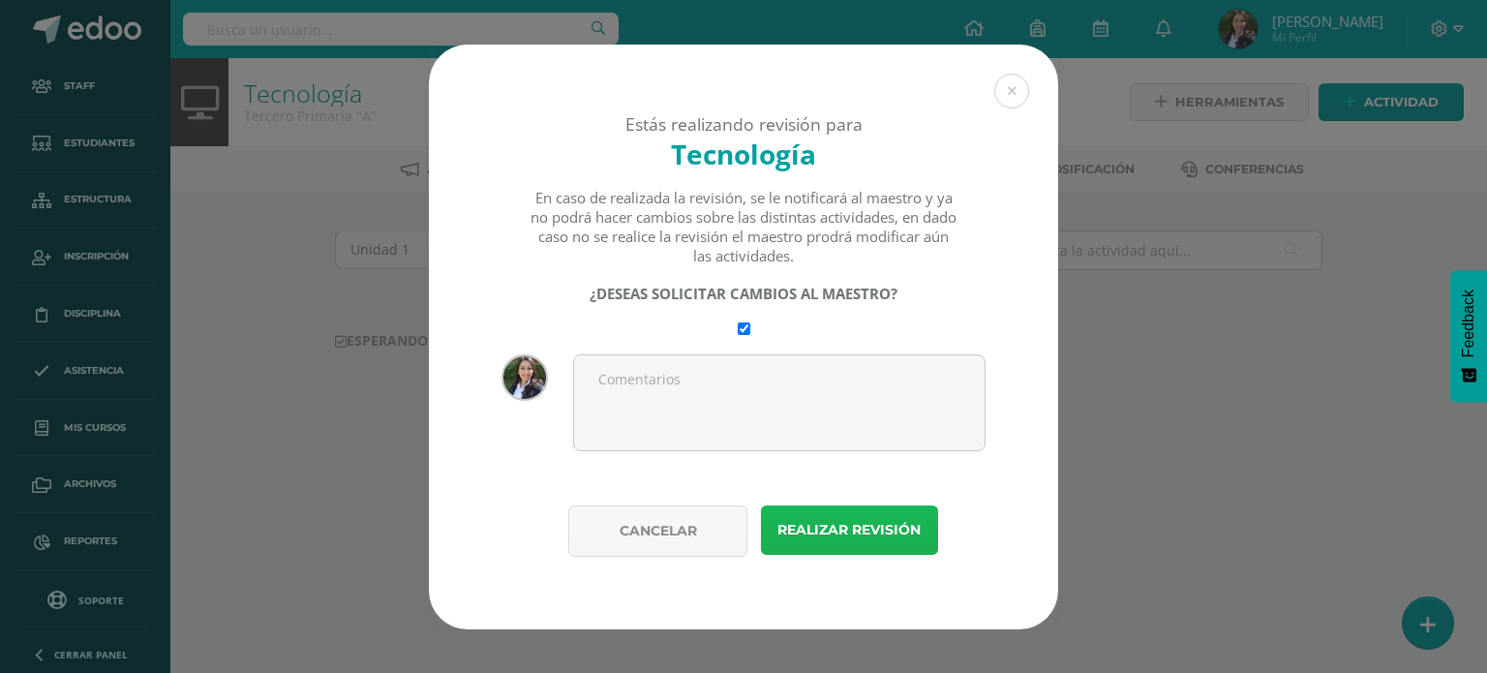
click at [817, 530] on button "Realizar revisión" at bounding box center [849, 529] width 177 height 49
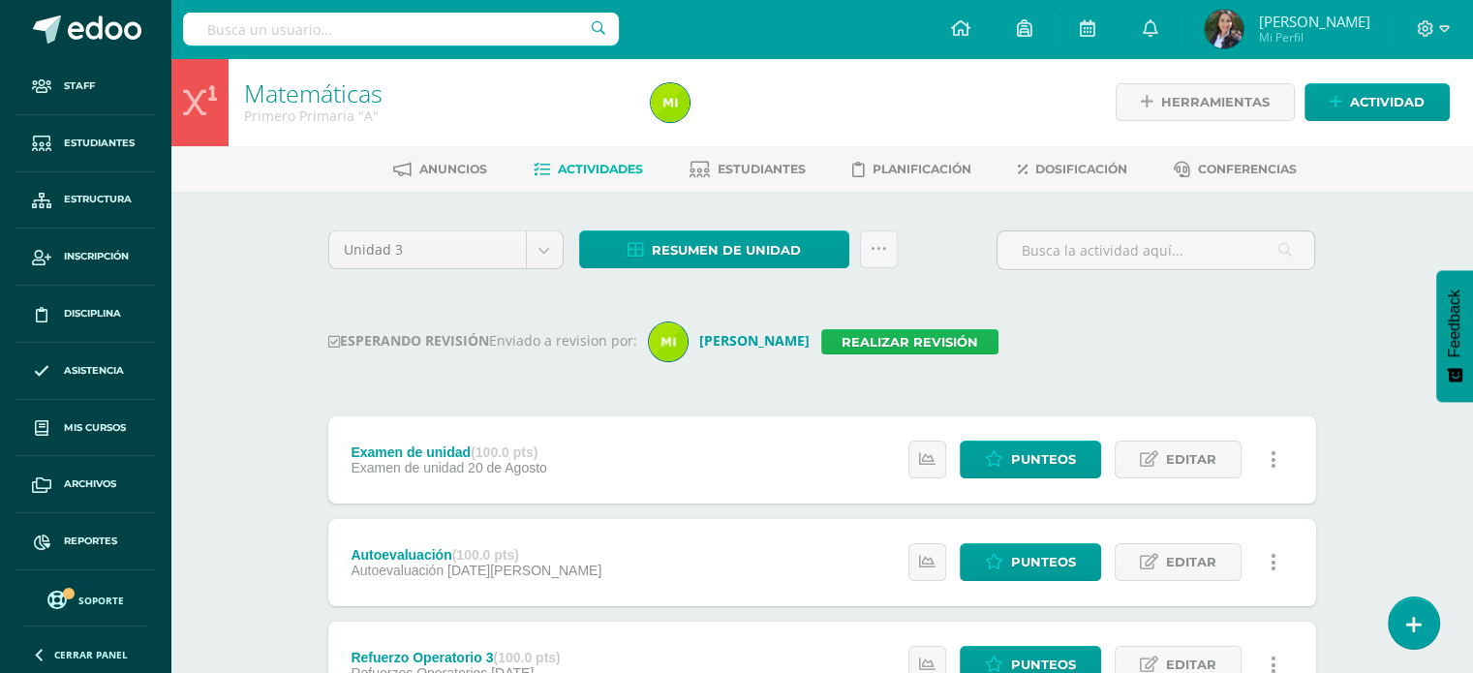
click at [839, 348] on link "Realizar revisión" at bounding box center [909, 341] width 177 height 25
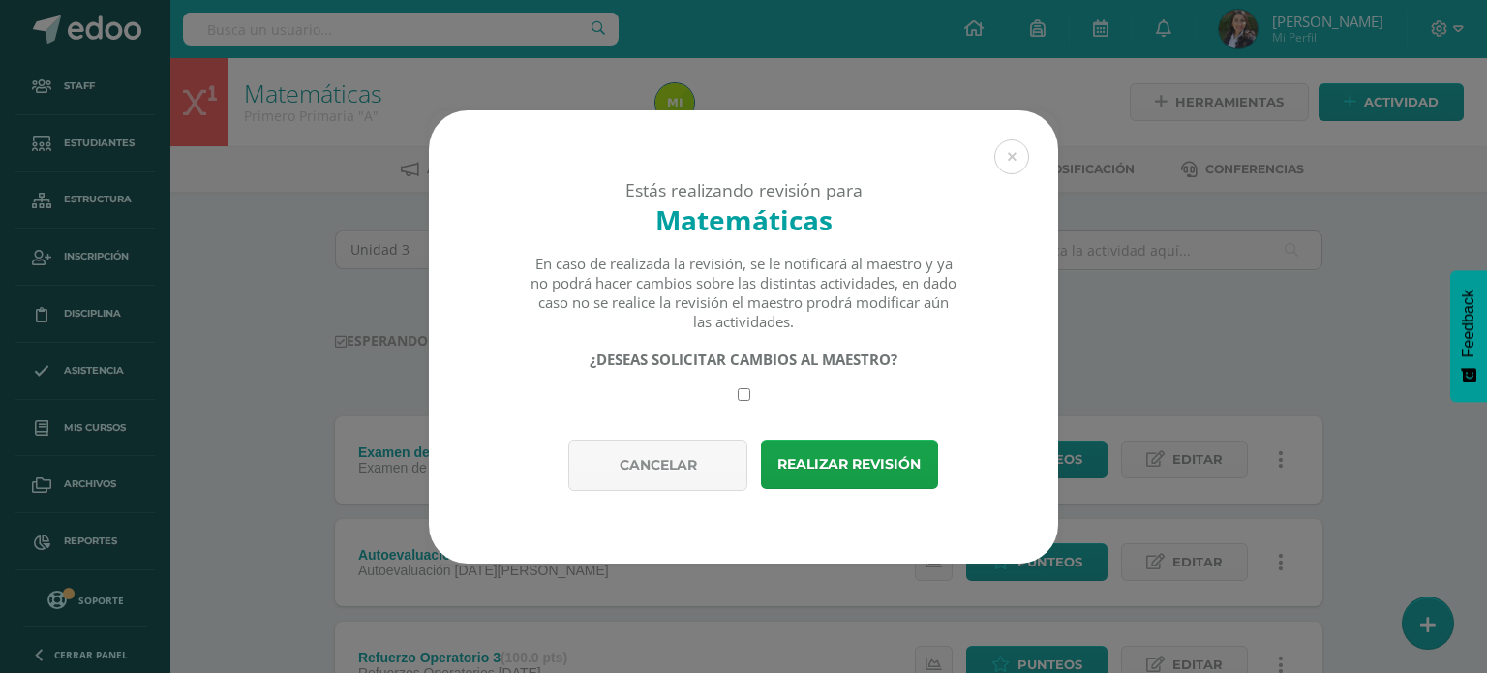
click at [741, 392] on input "checkbox" at bounding box center [744, 394] width 13 height 13
checkbox input "true"
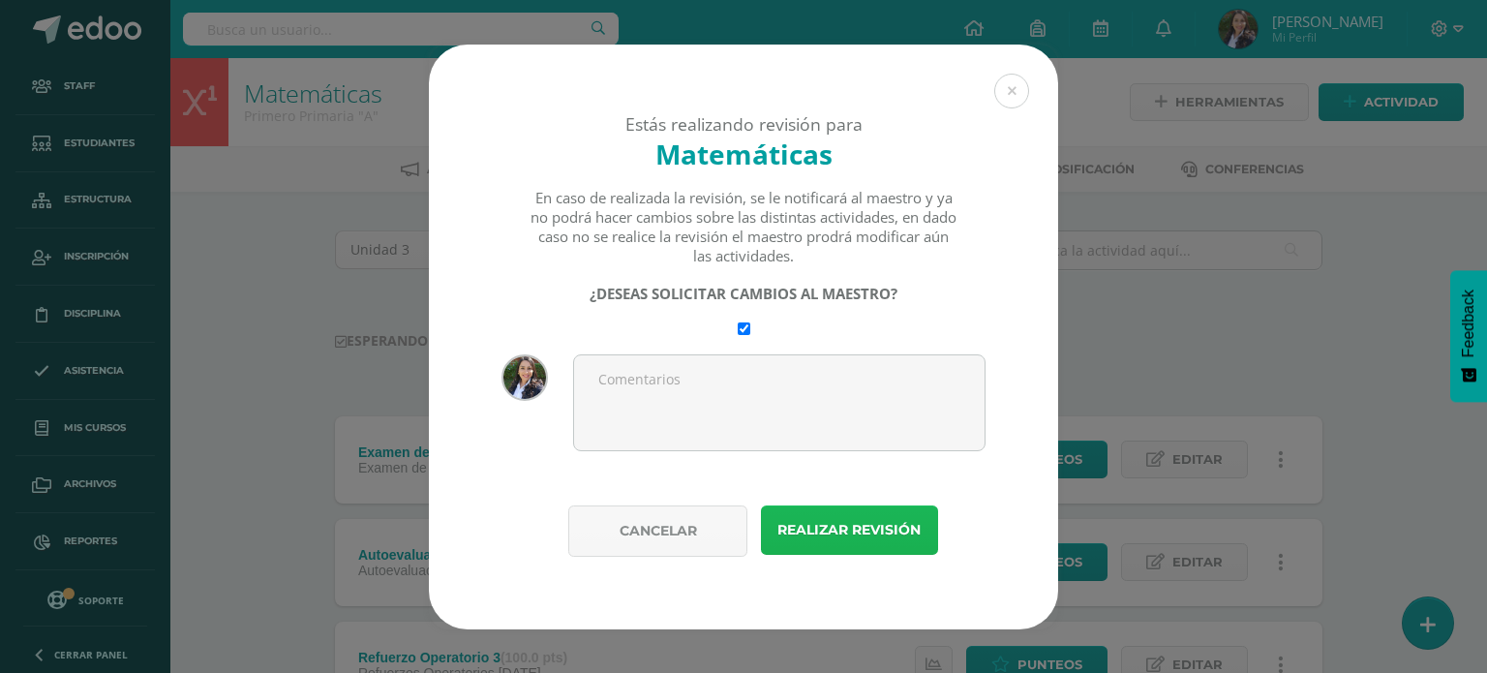
click at [819, 527] on button "Realizar revisión" at bounding box center [849, 529] width 177 height 49
click at [819, 520] on button "Realizar revisión" at bounding box center [849, 529] width 177 height 49
click at [825, 532] on button "Realizar revisión" at bounding box center [849, 529] width 177 height 49
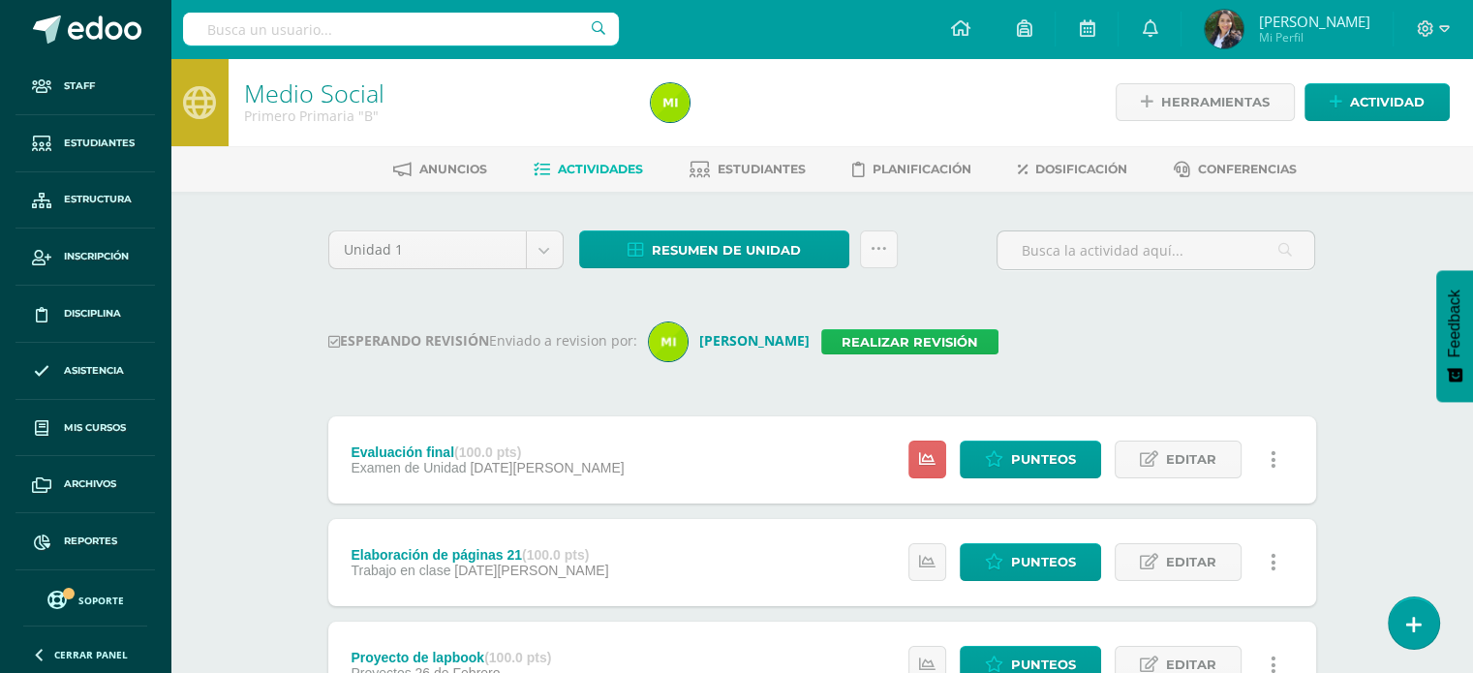
click at [841, 340] on link "Realizar revisión" at bounding box center [909, 341] width 177 height 25
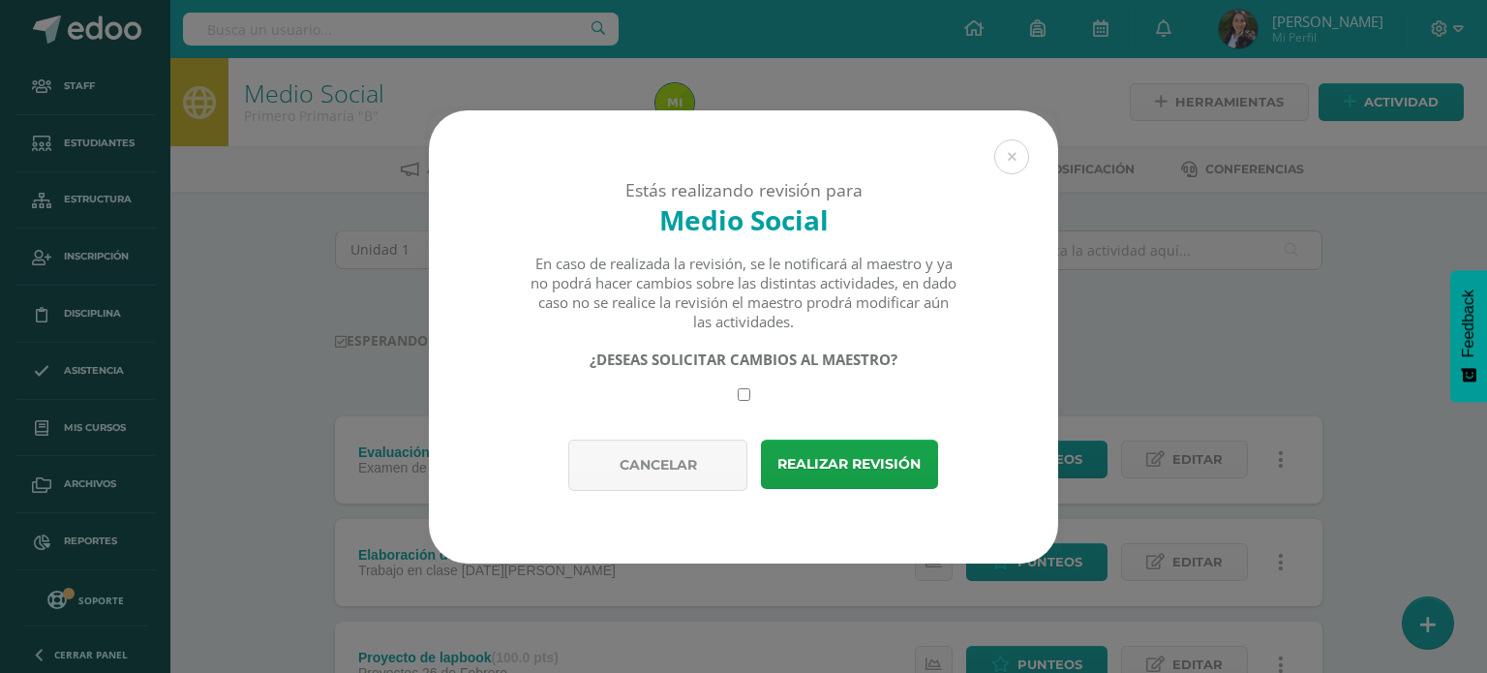
click at [740, 394] on input "checkbox" at bounding box center [744, 394] width 13 height 13
checkbox input "true"
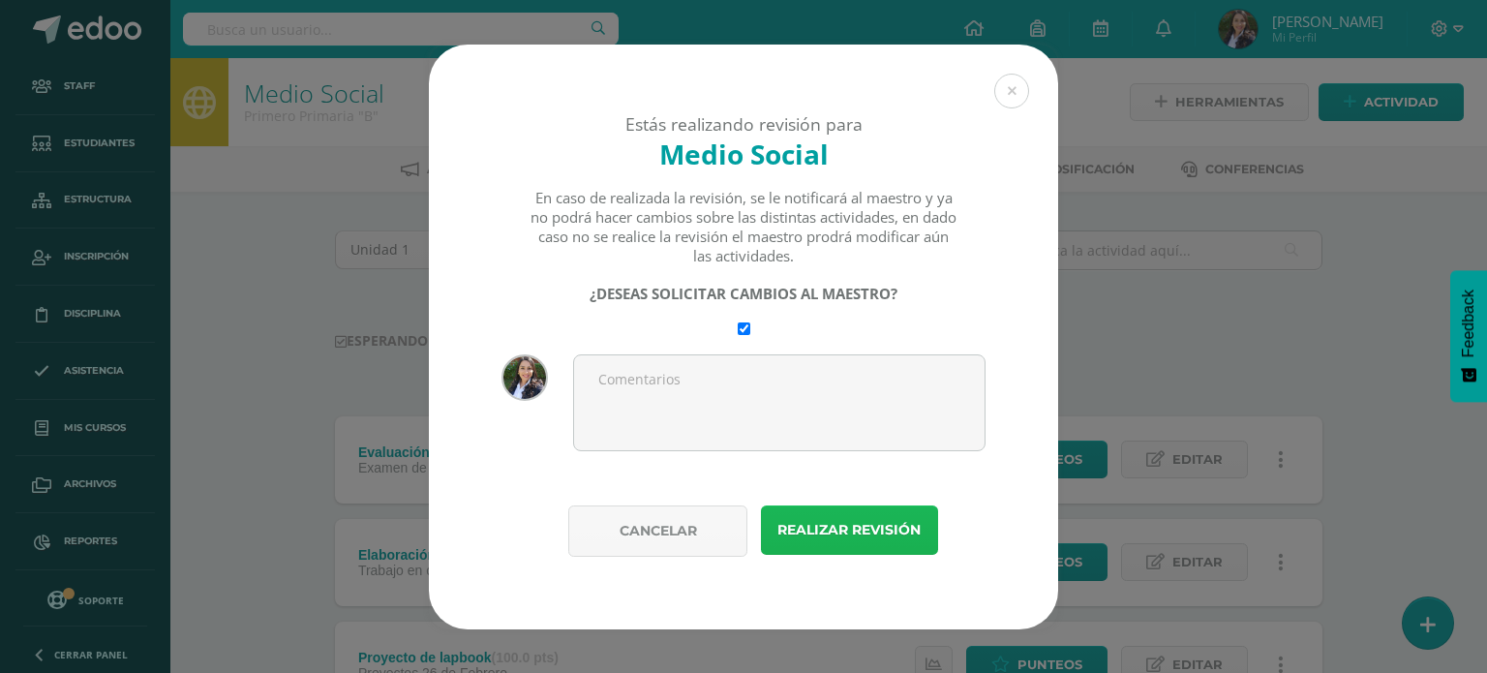
click at [833, 523] on button "Realizar revisión" at bounding box center [849, 529] width 177 height 49
click at [832, 533] on button "Realizar revisión" at bounding box center [849, 529] width 177 height 49
click at [825, 527] on button "Realizar revisión" at bounding box center [849, 529] width 177 height 49
click at [819, 527] on button "Realizar revisión" at bounding box center [849, 529] width 177 height 49
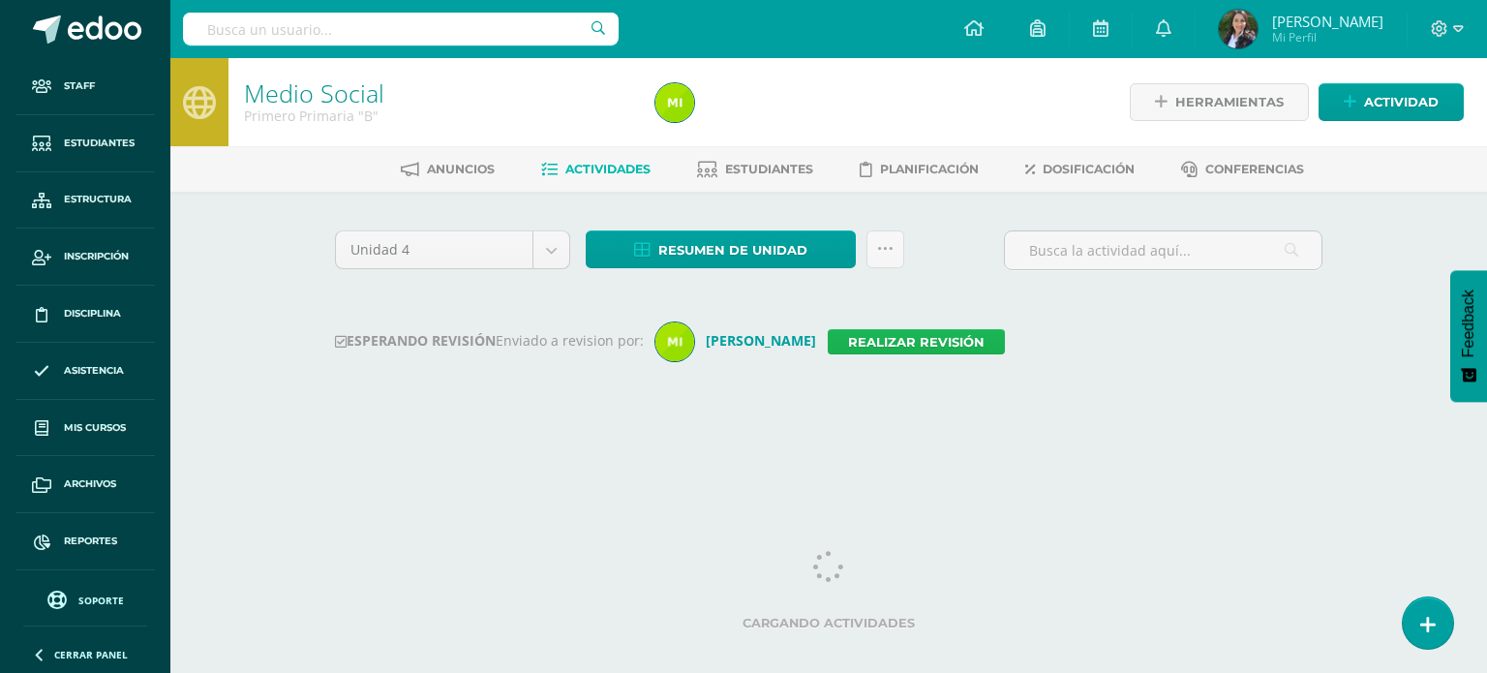
click at [852, 335] on link "Realizar revisión" at bounding box center [916, 341] width 177 height 25
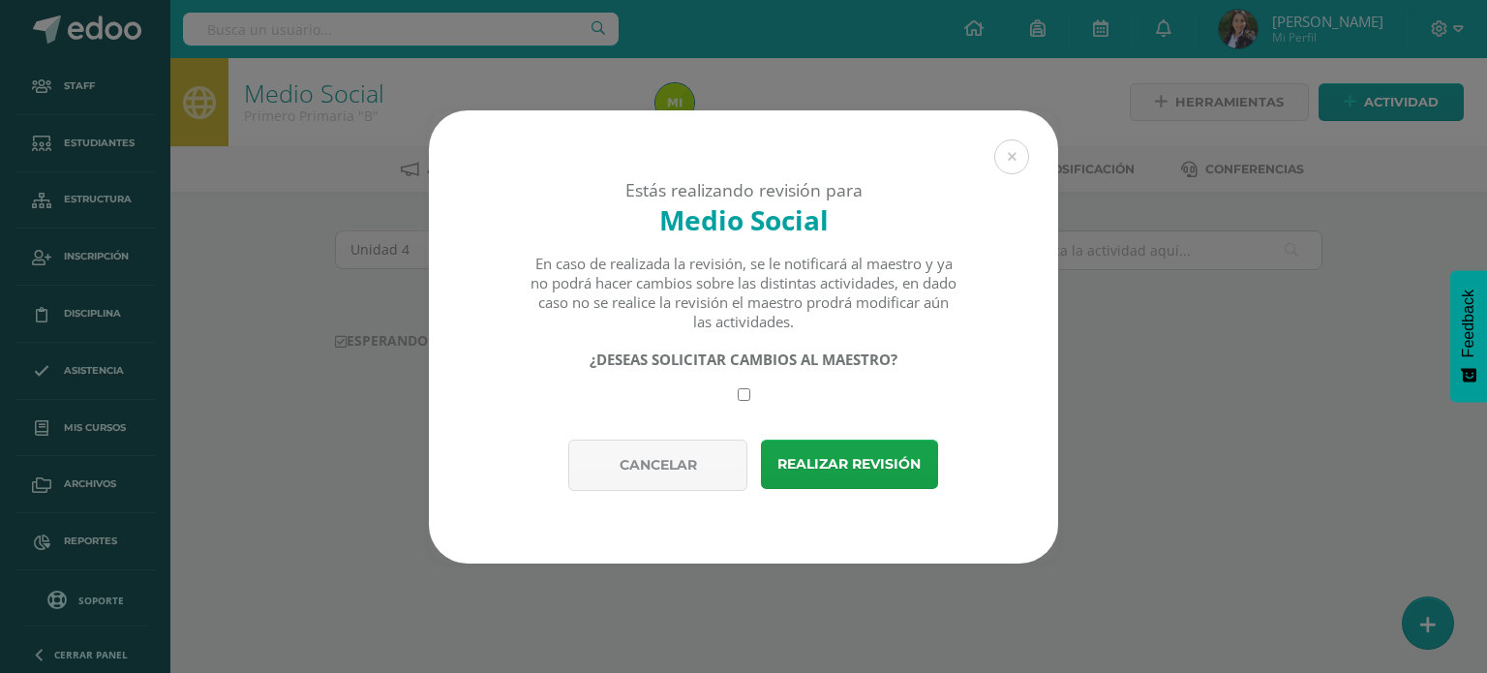
click at [747, 394] on input "checkbox" at bounding box center [744, 394] width 13 height 13
checkbox input "true"
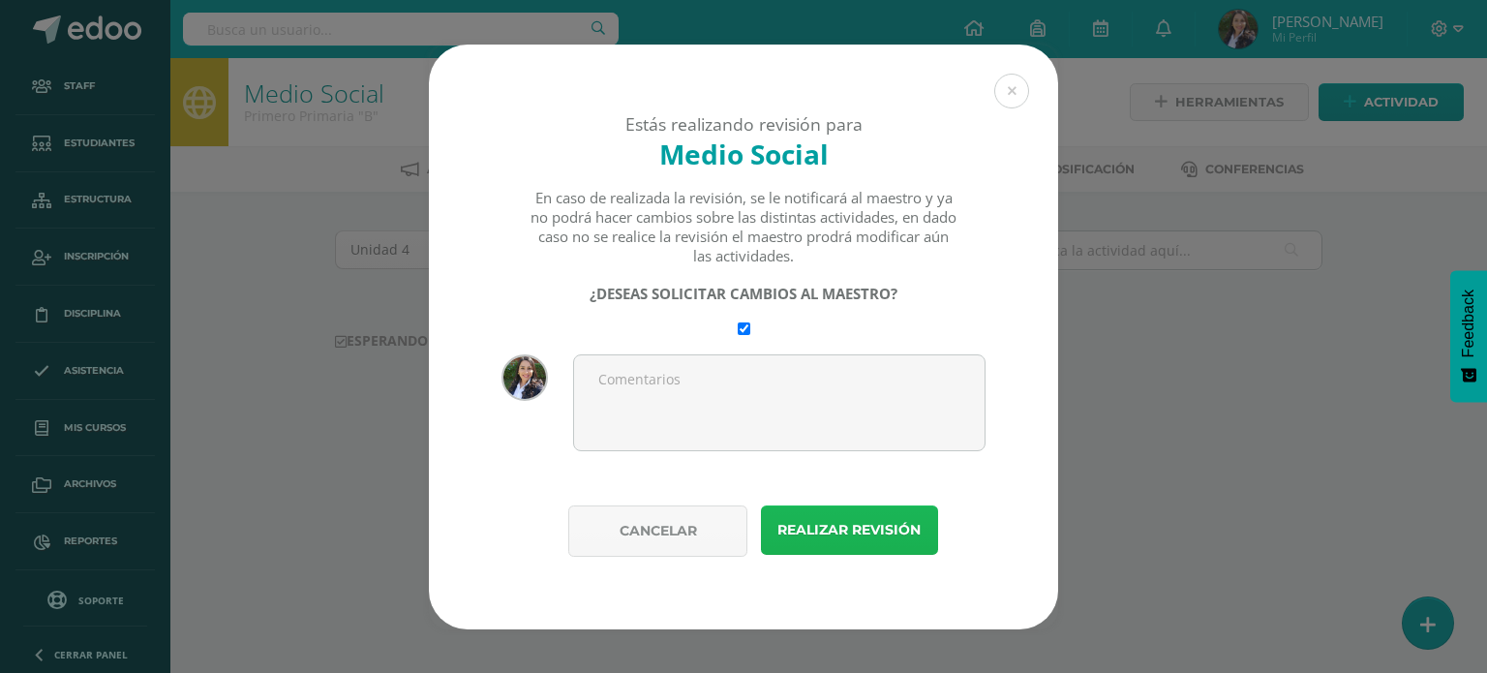
click at [812, 522] on button "Realizar revisión" at bounding box center [849, 529] width 177 height 49
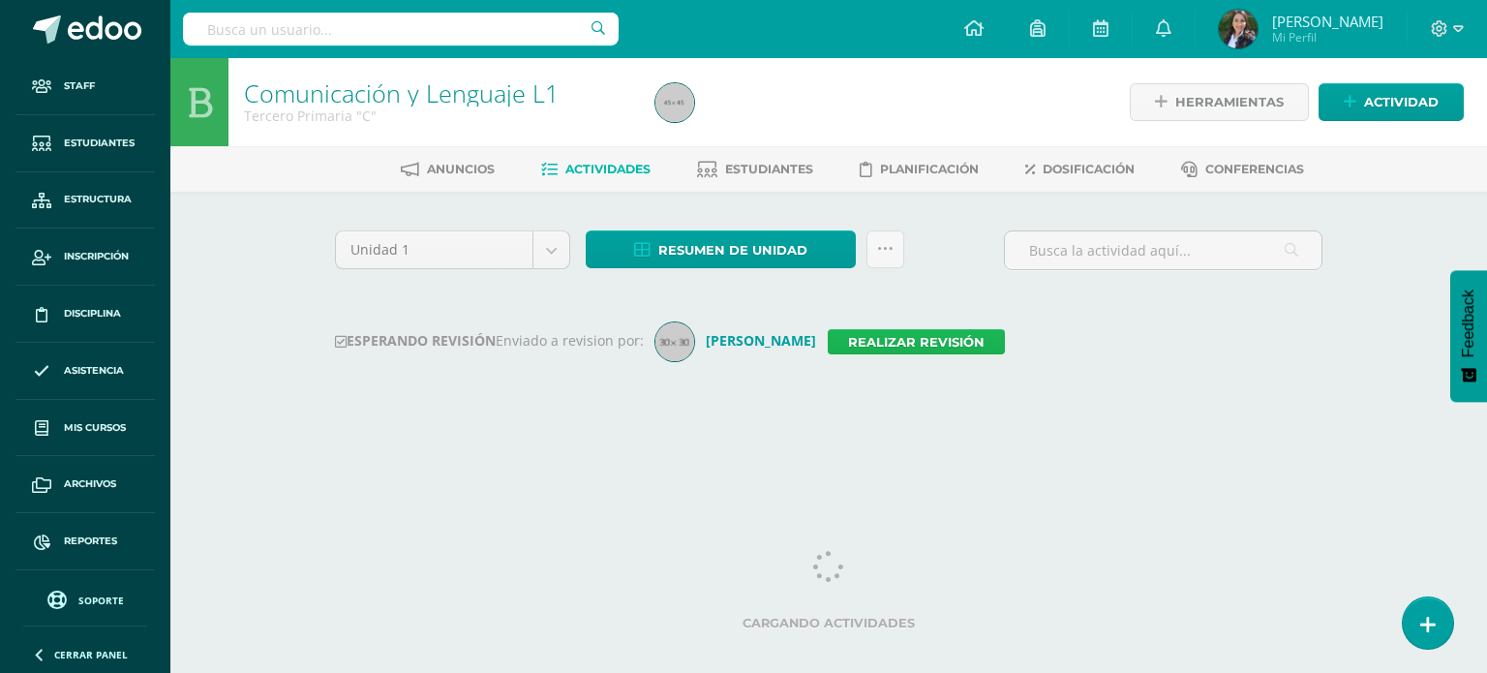
click at [950, 336] on link "Realizar revisión" at bounding box center [916, 341] width 177 height 25
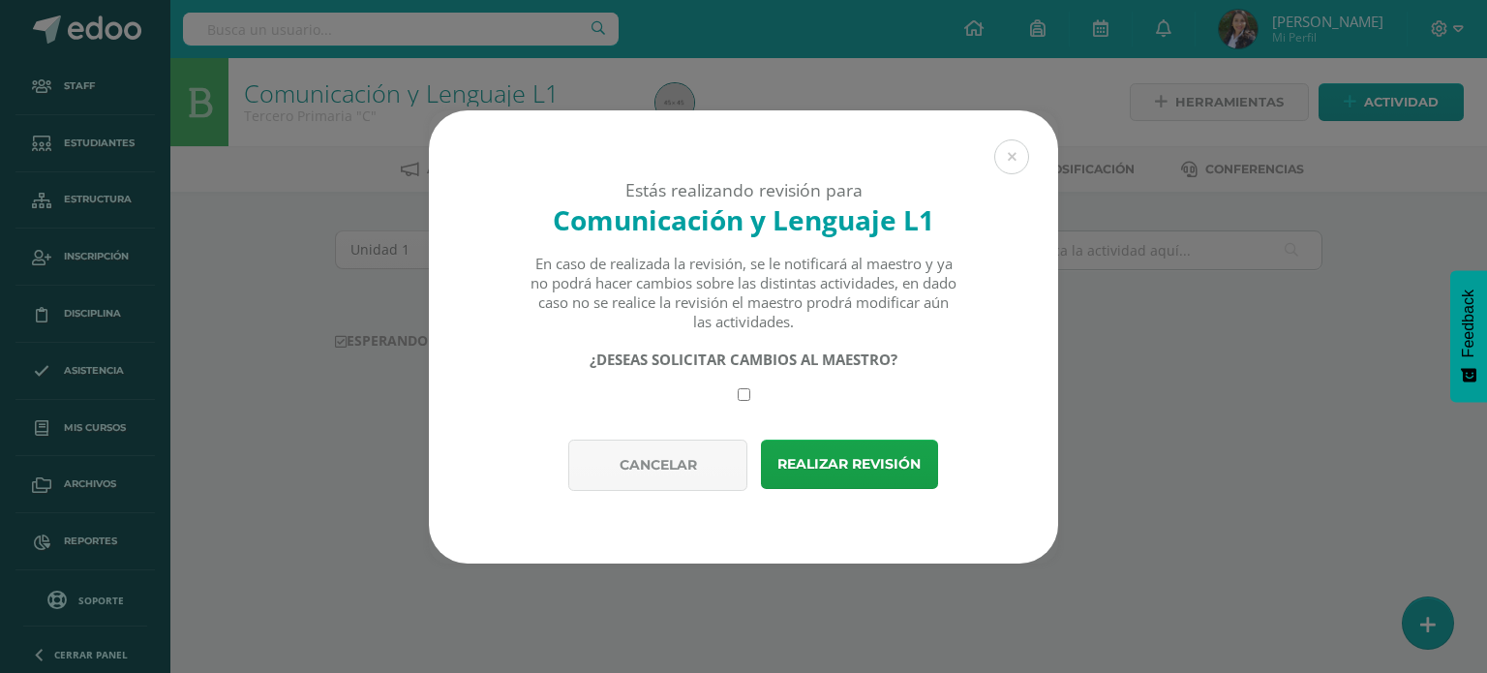
click at [743, 397] on input "checkbox" at bounding box center [744, 394] width 13 height 13
checkbox input "true"
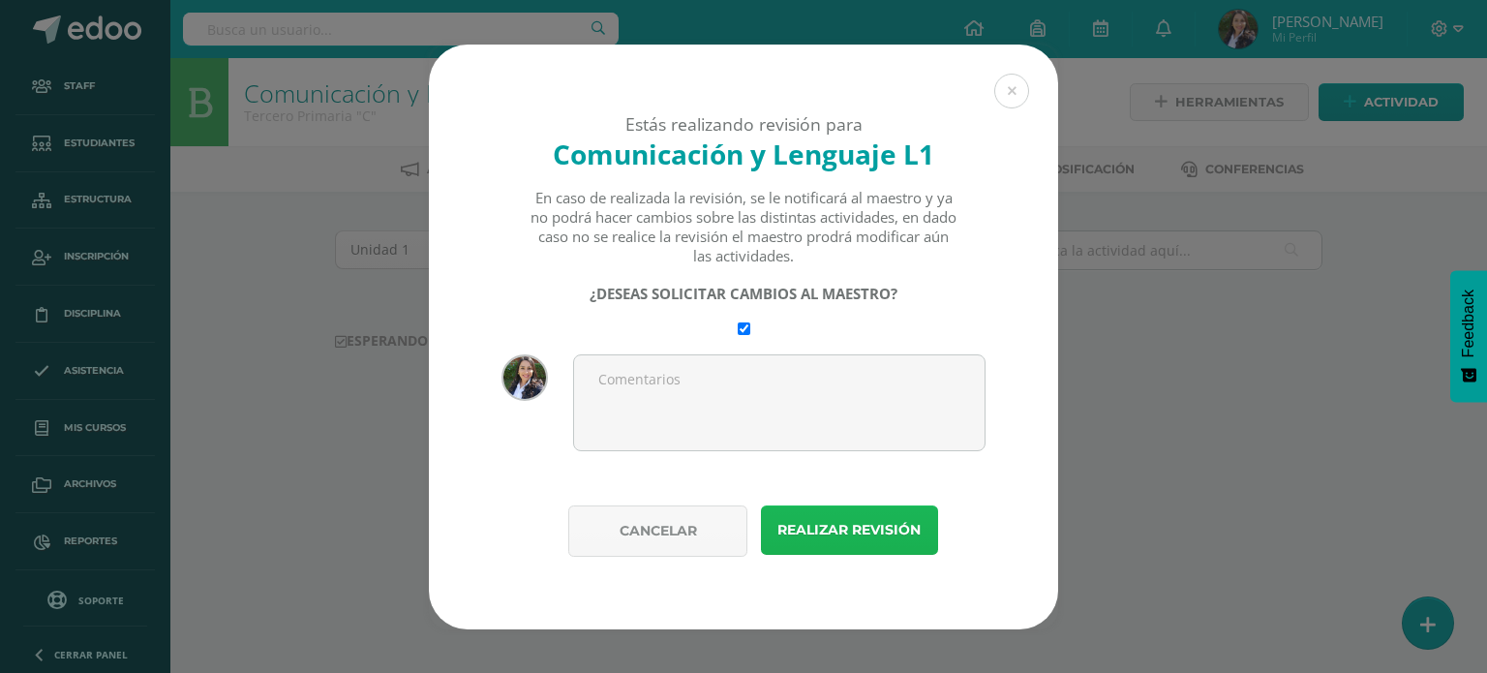
click at [844, 530] on button "Realizar revisión" at bounding box center [849, 529] width 177 height 49
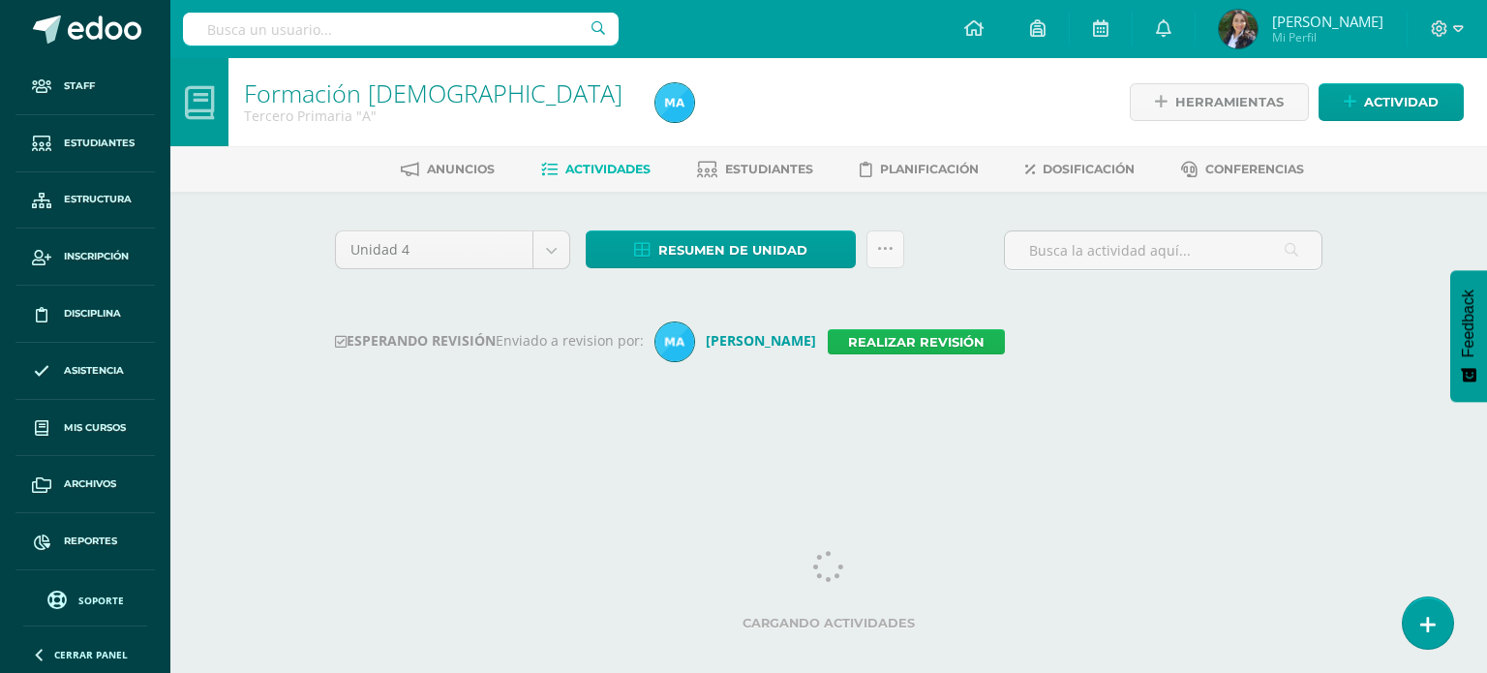
click at [900, 340] on link "Realizar revisión" at bounding box center [916, 341] width 177 height 25
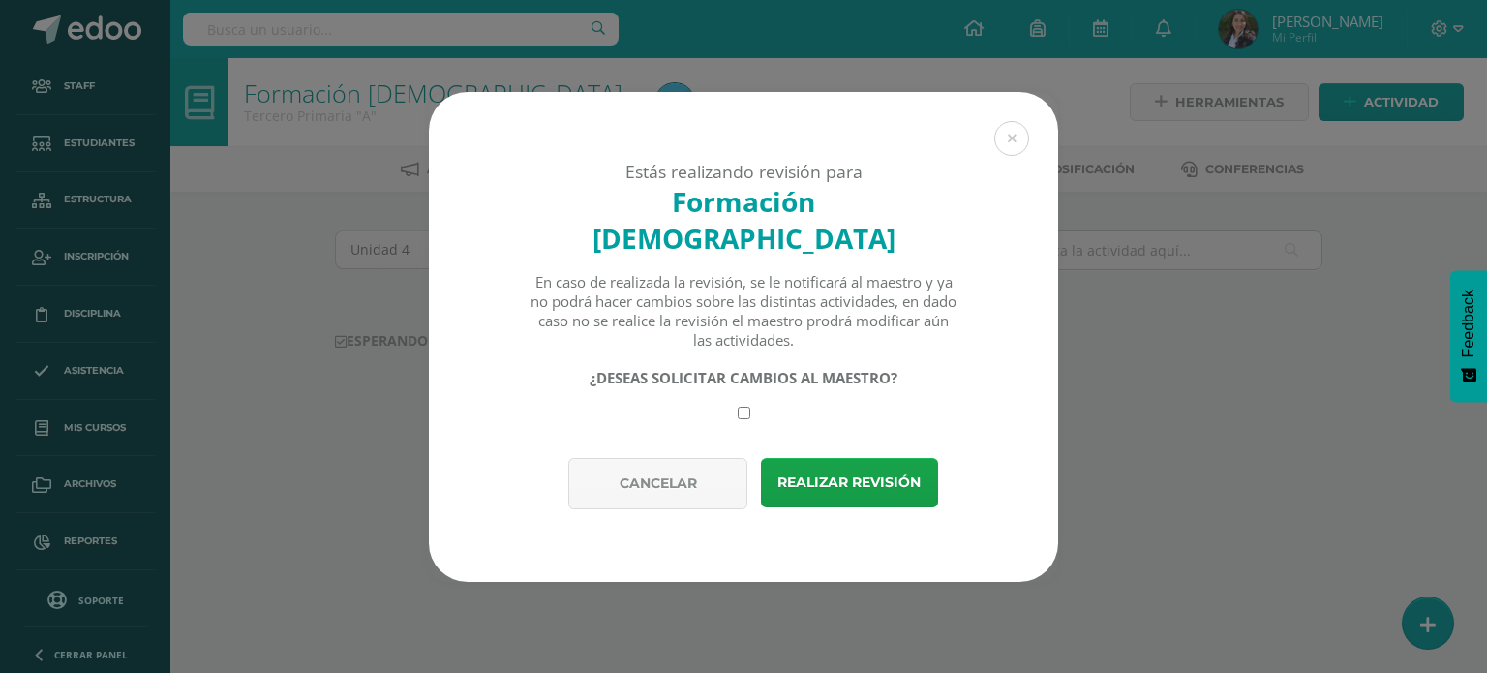
click at [745, 407] on input "checkbox" at bounding box center [744, 413] width 13 height 13
checkbox input "true"
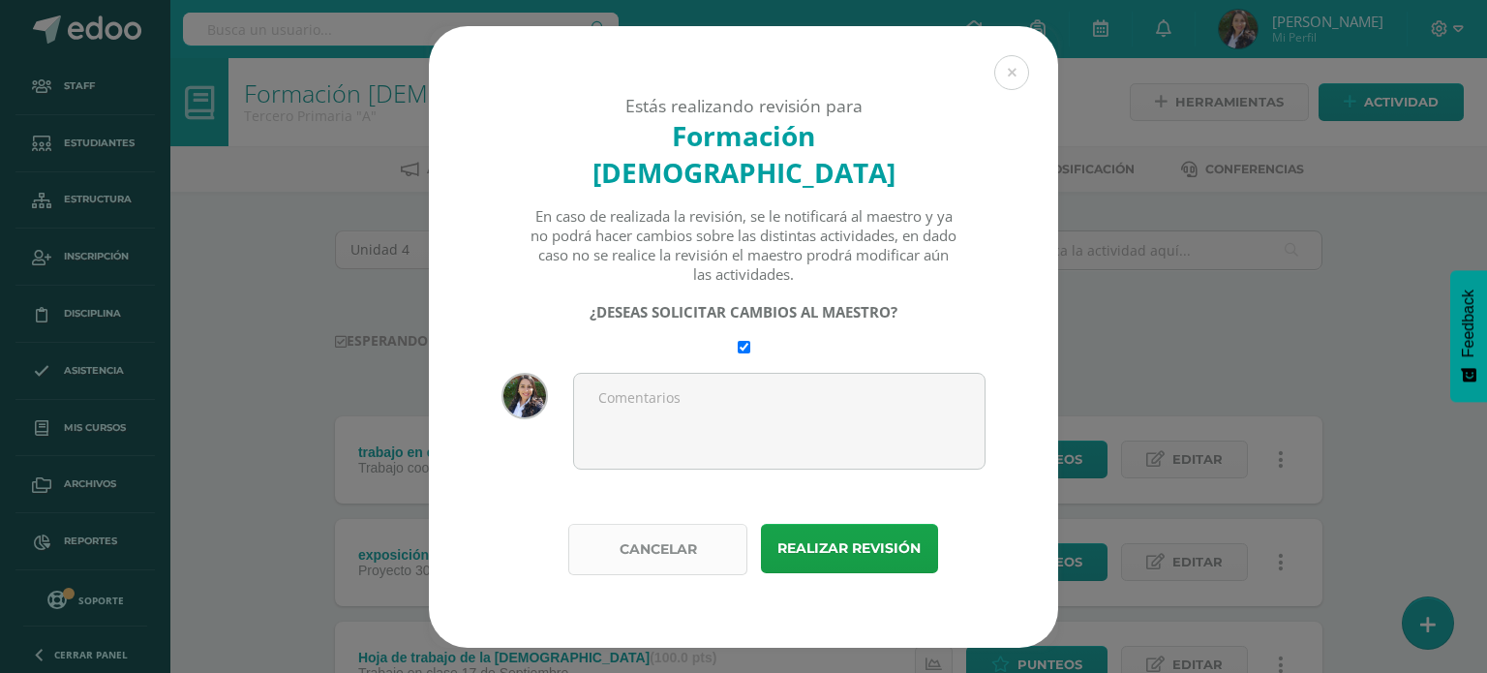
click at [624, 531] on button "Cancelar" at bounding box center [657, 549] width 179 height 51
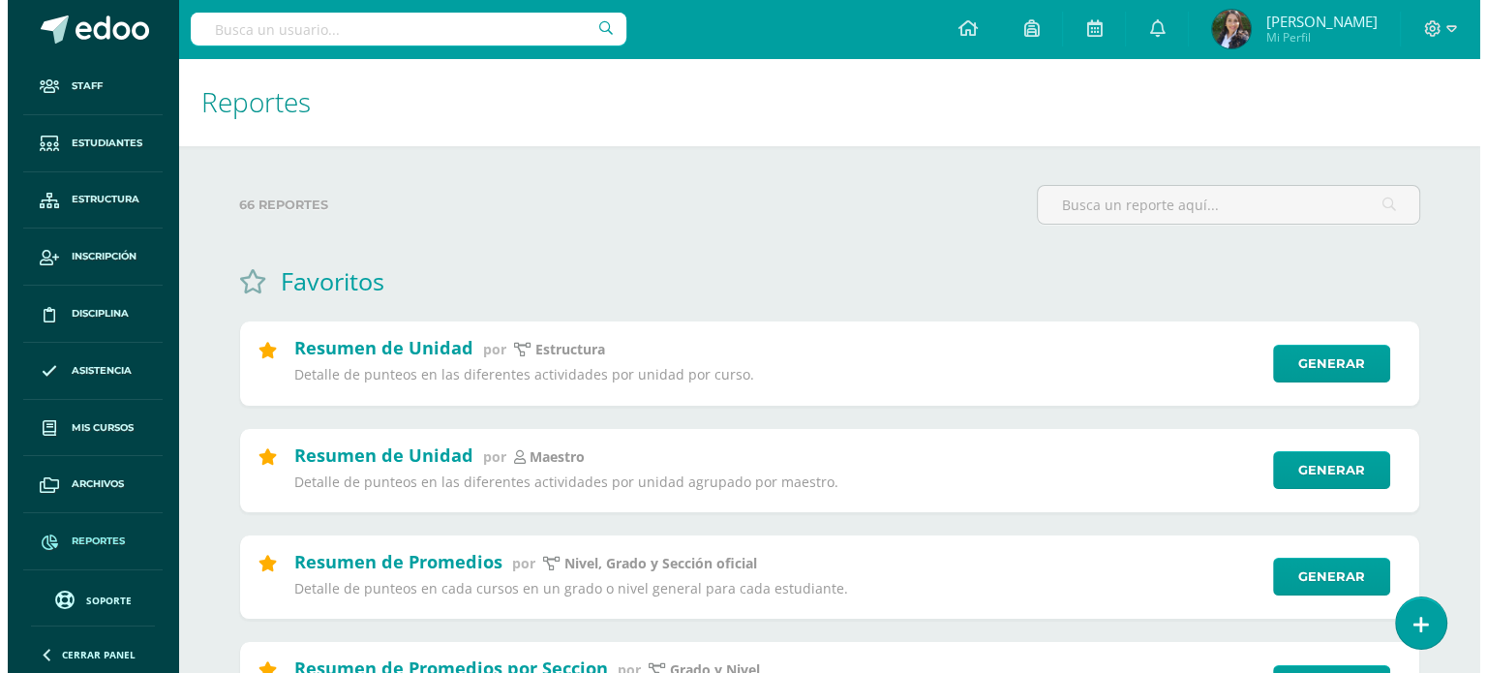
scroll to position [97, 0]
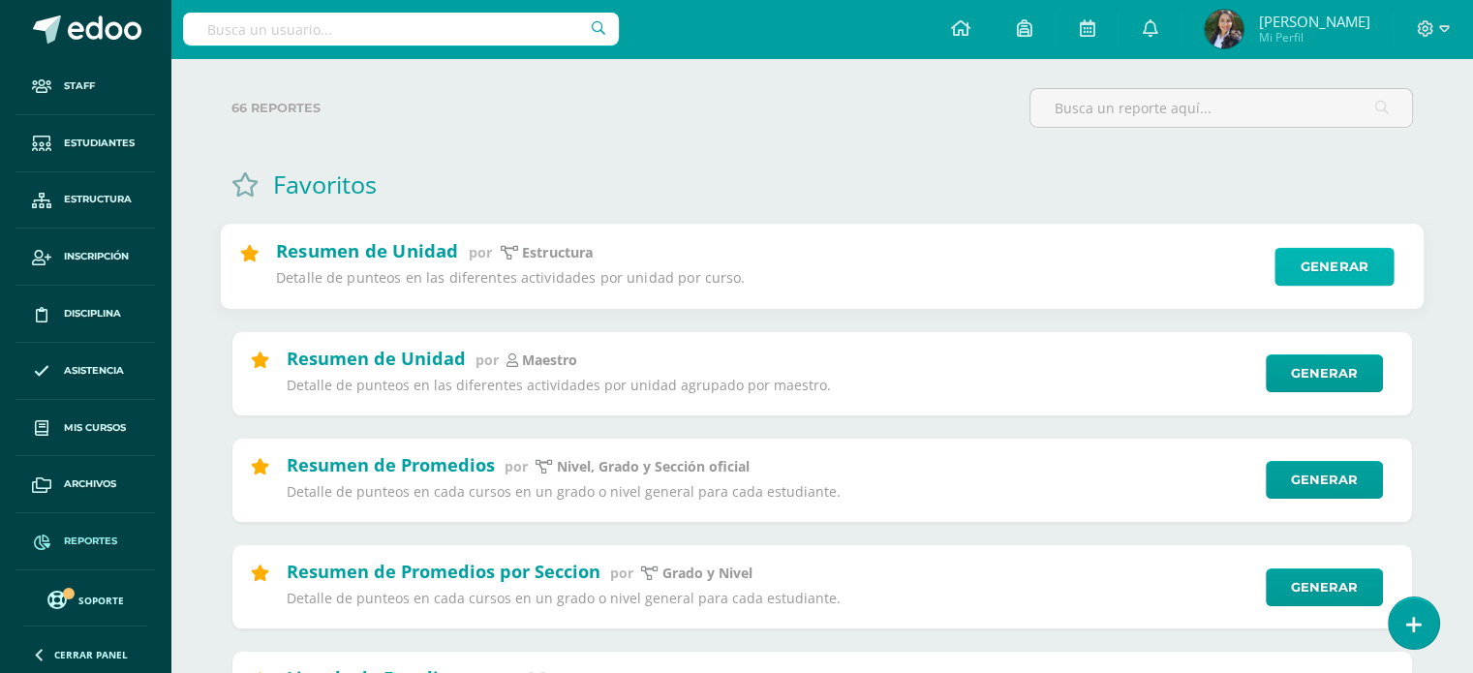
click at [1359, 266] on link "Generar" at bounding box center [1333, 267] width 119 height 39
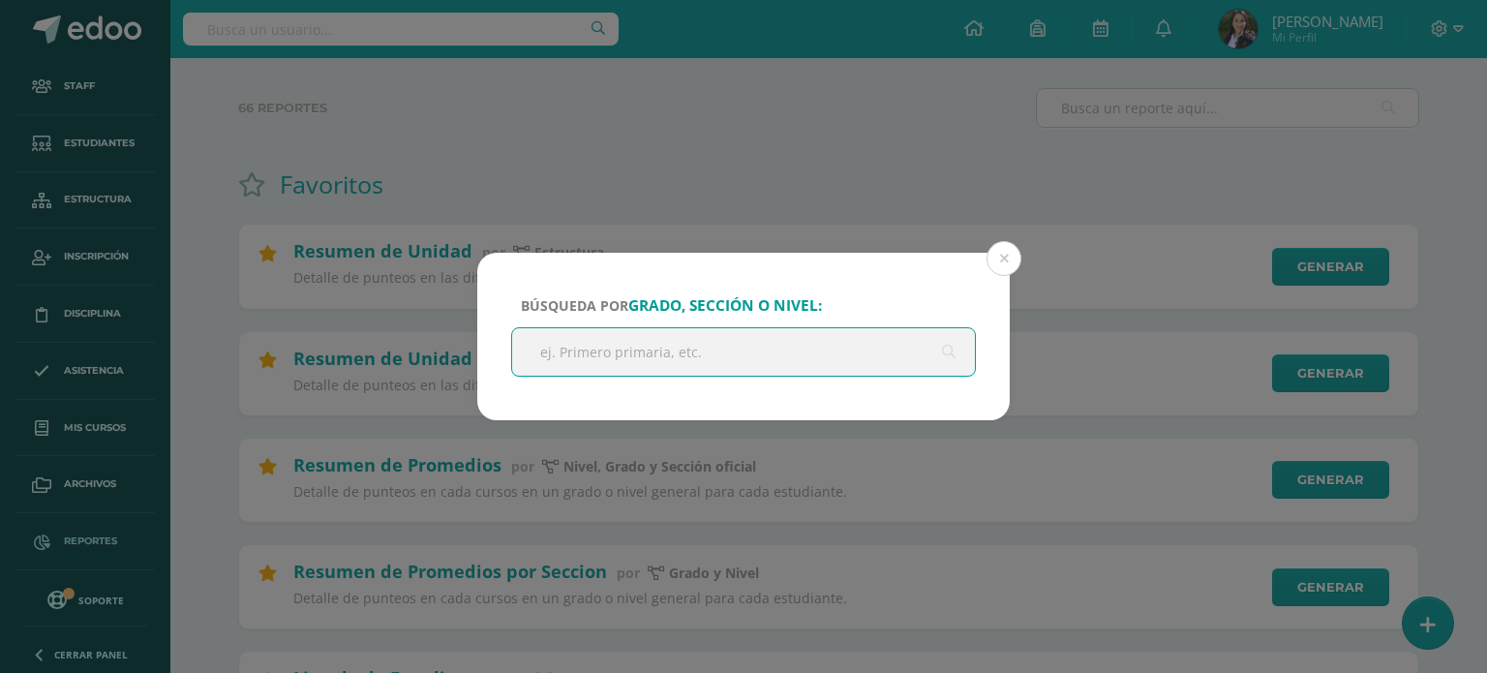
click at [689, 359] on input "text" at bounding box center [743, 351] width 463 height 47
type input "quinto"
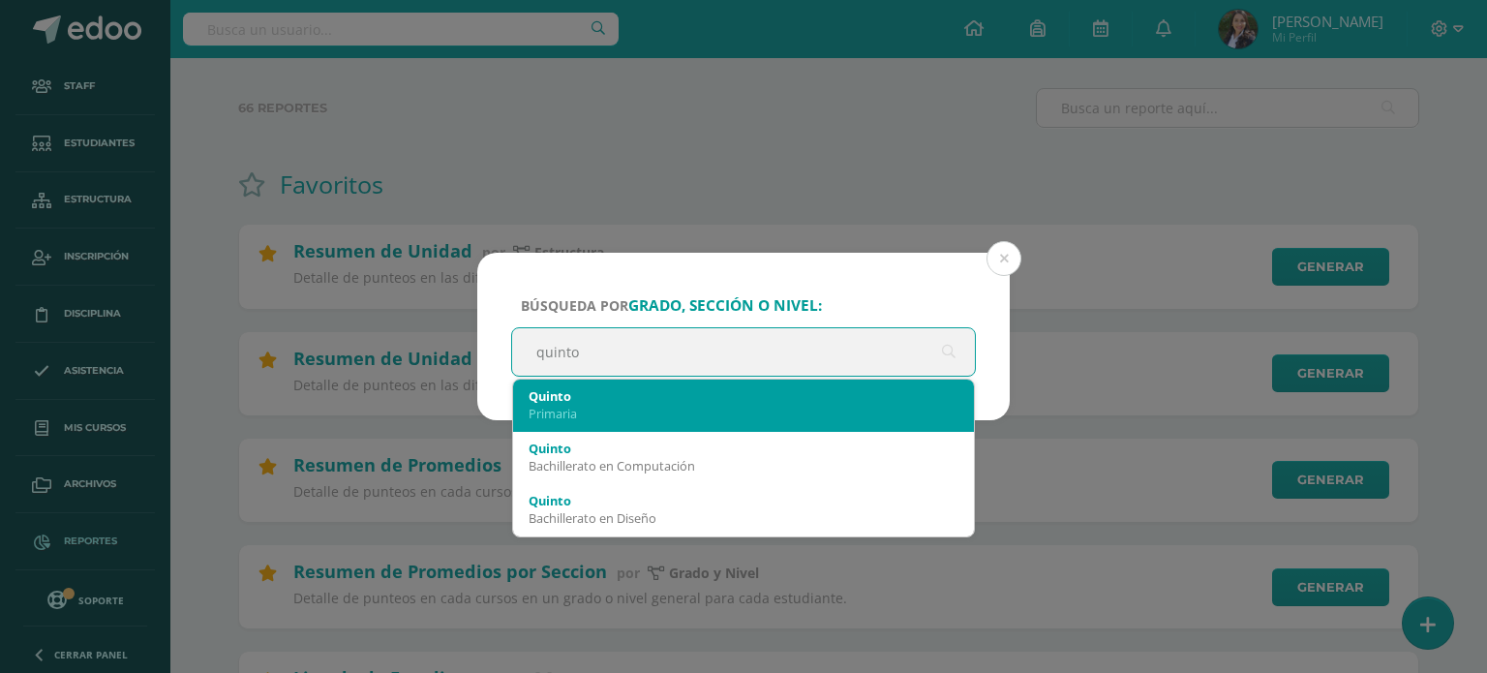
click at [671, 382] on div "Quinto Primaria" at bounding box center [744, 405] width 430 height 50
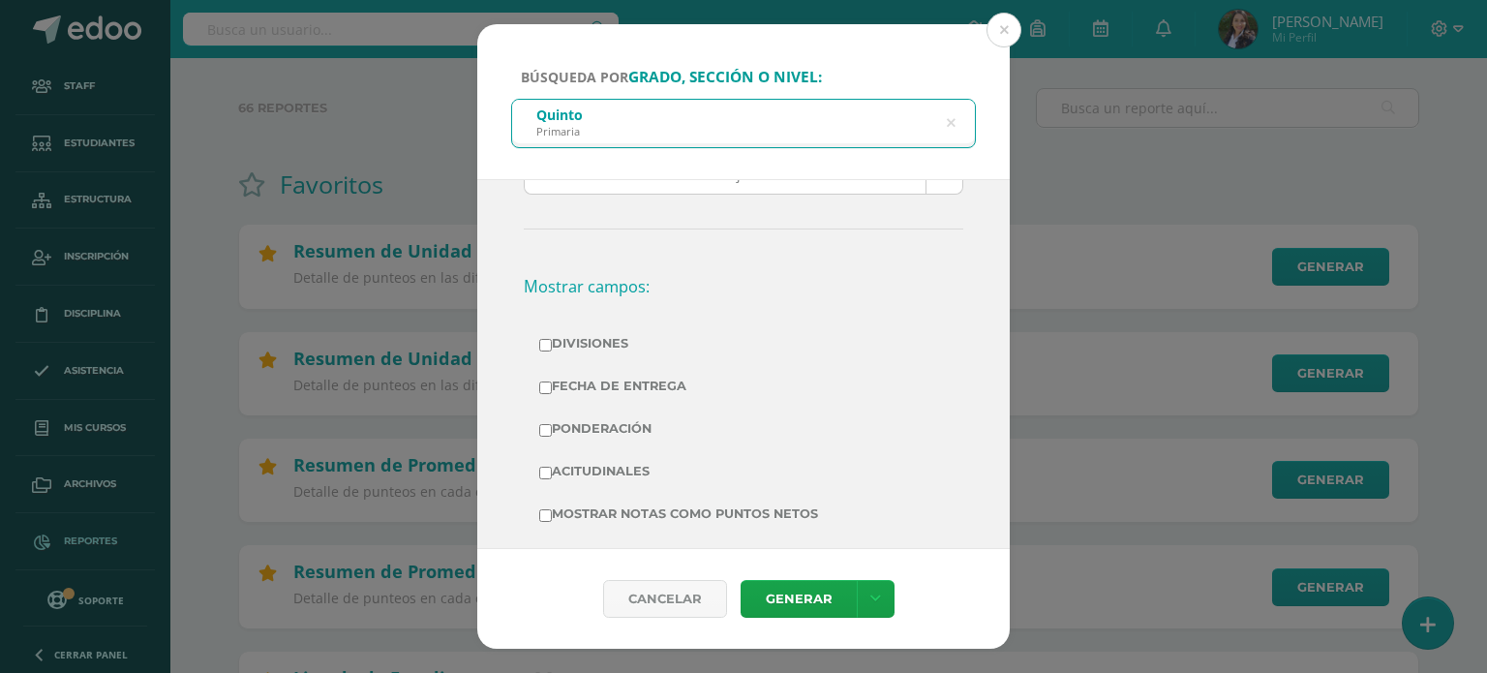
scroll to position [387, 0]
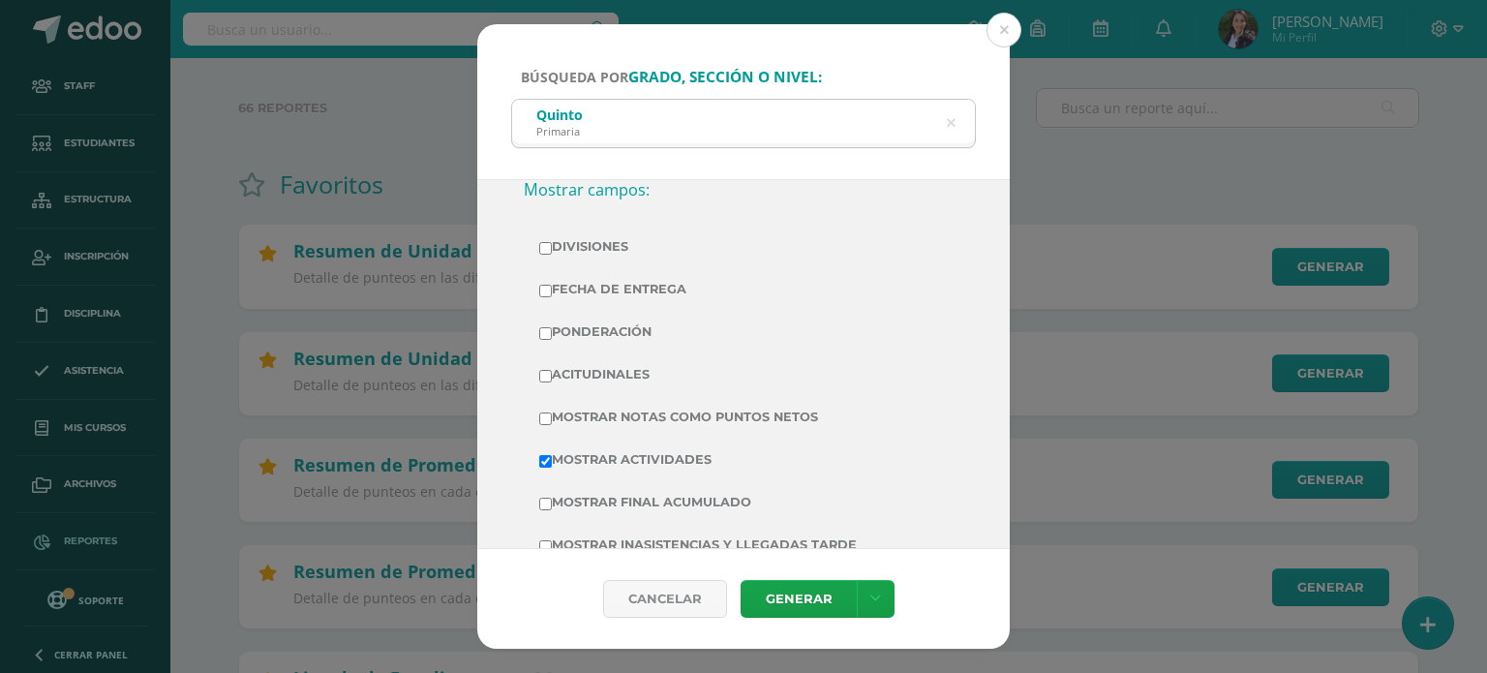
click at [545, 412] on input "Mostrar Notas Como Puntos Netos" at bounding box center [545, 418] width 13 height 13
checkbox input "true"
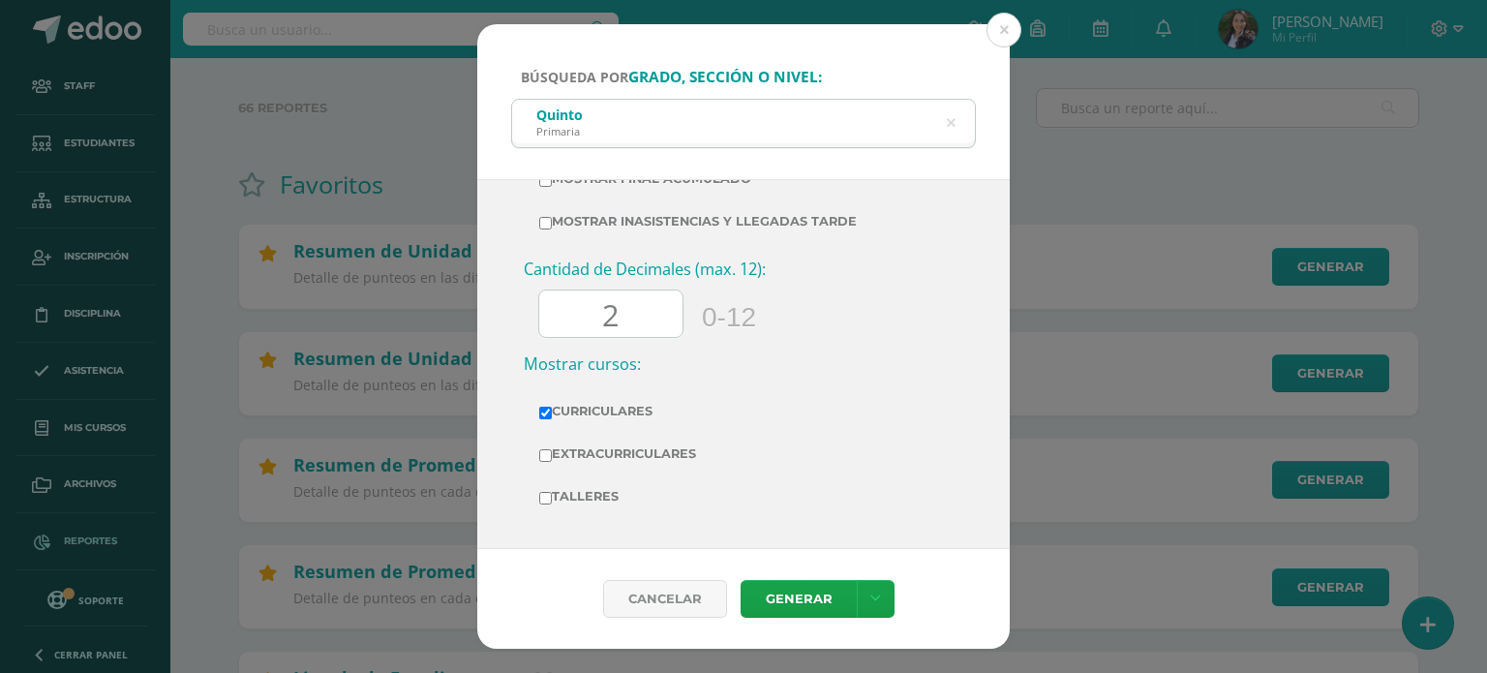
scroll to position [712, 0]
click at [631, 314] on input "2" at bounding box center [610, 313] width 143 height 47
type input "0"
click at [775, 371] on h3 "Mostrar cursos:" at bounding box center [744, 362] width 440 height 21
click at [799, 591] on link "Generar" at bounding box center [799, 599] width 116 height 38
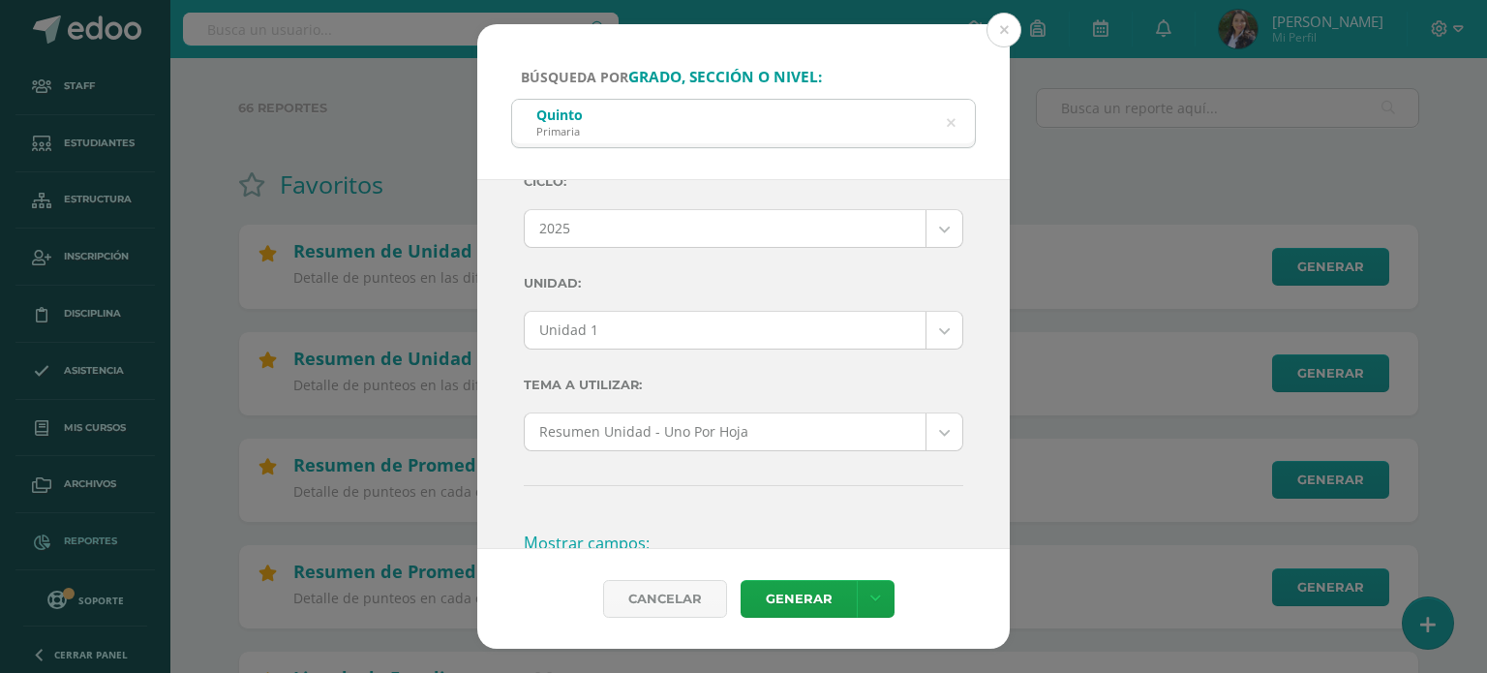
scroll to position [0, 0]
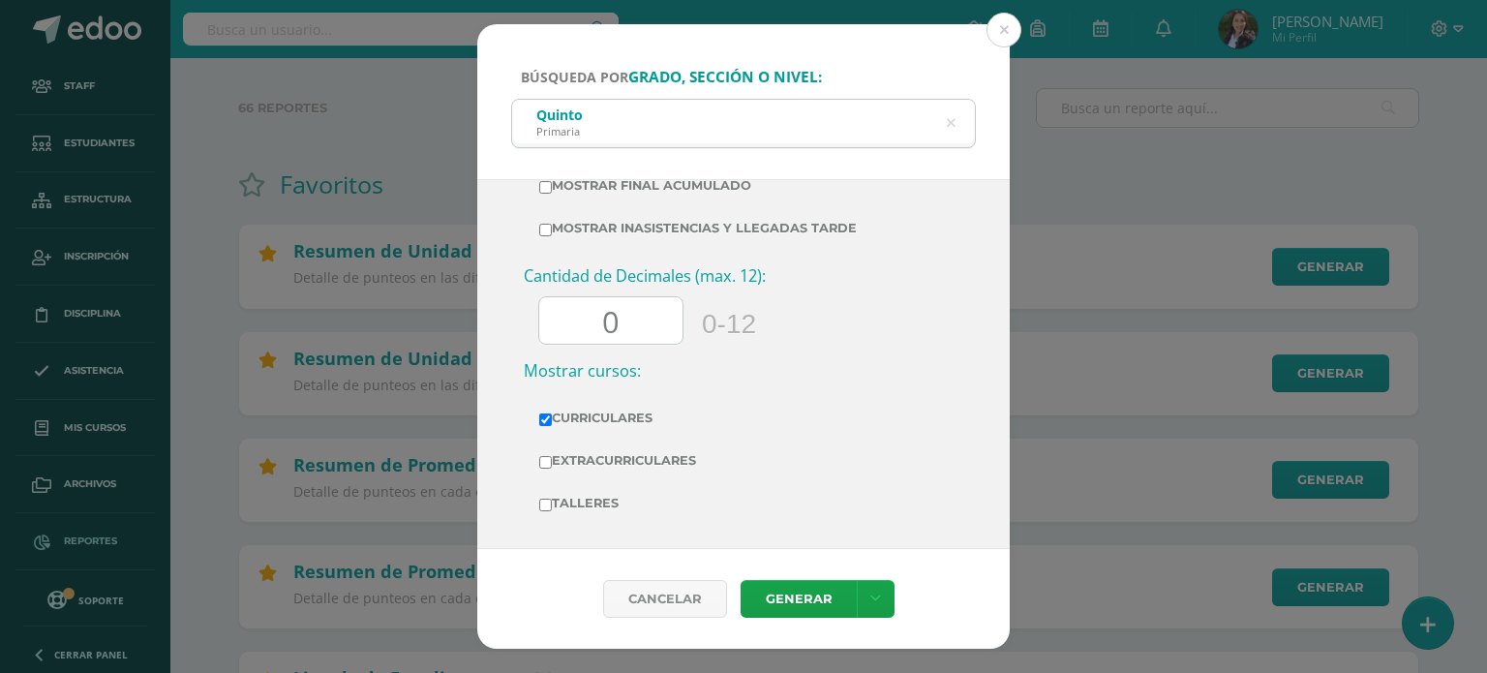
scroll to position [712, 0]
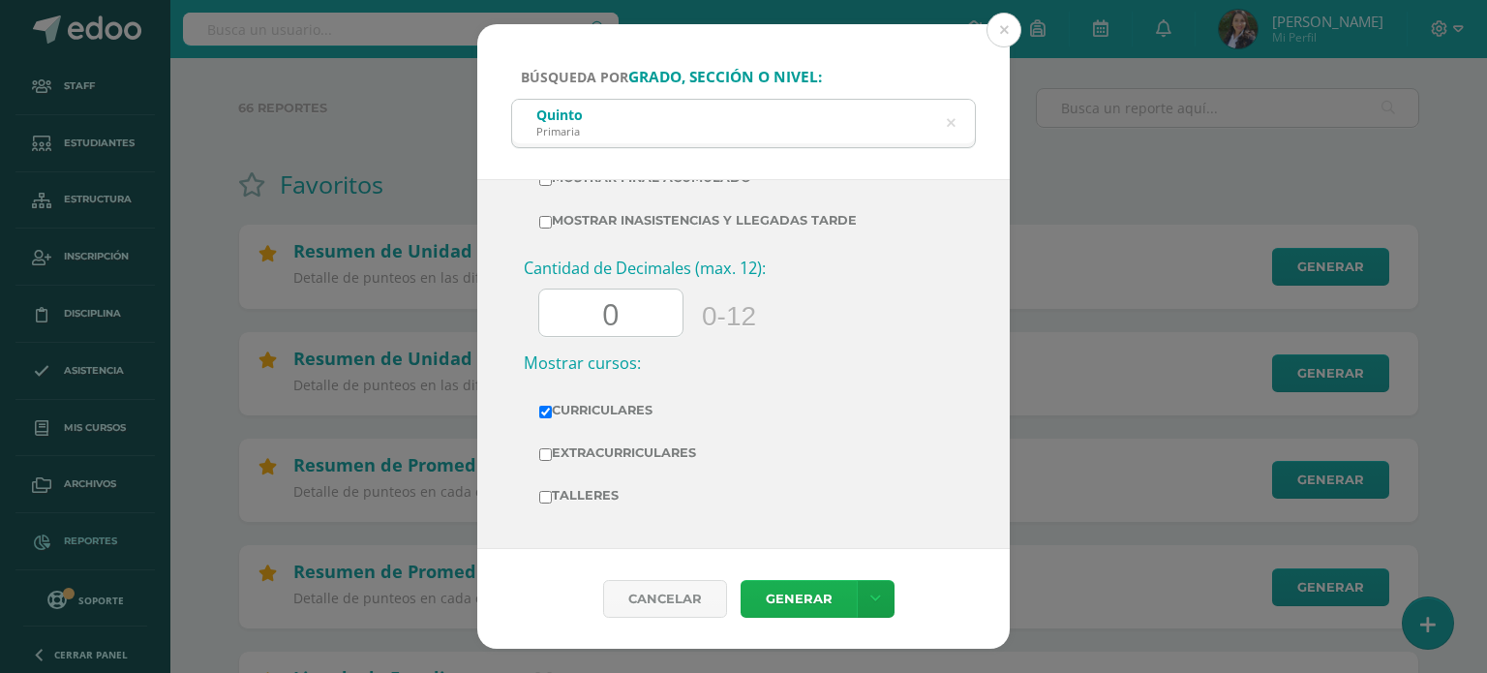
click at [786, 595] on link "Generar" at bounding box center [799, 599] width 116 height 38
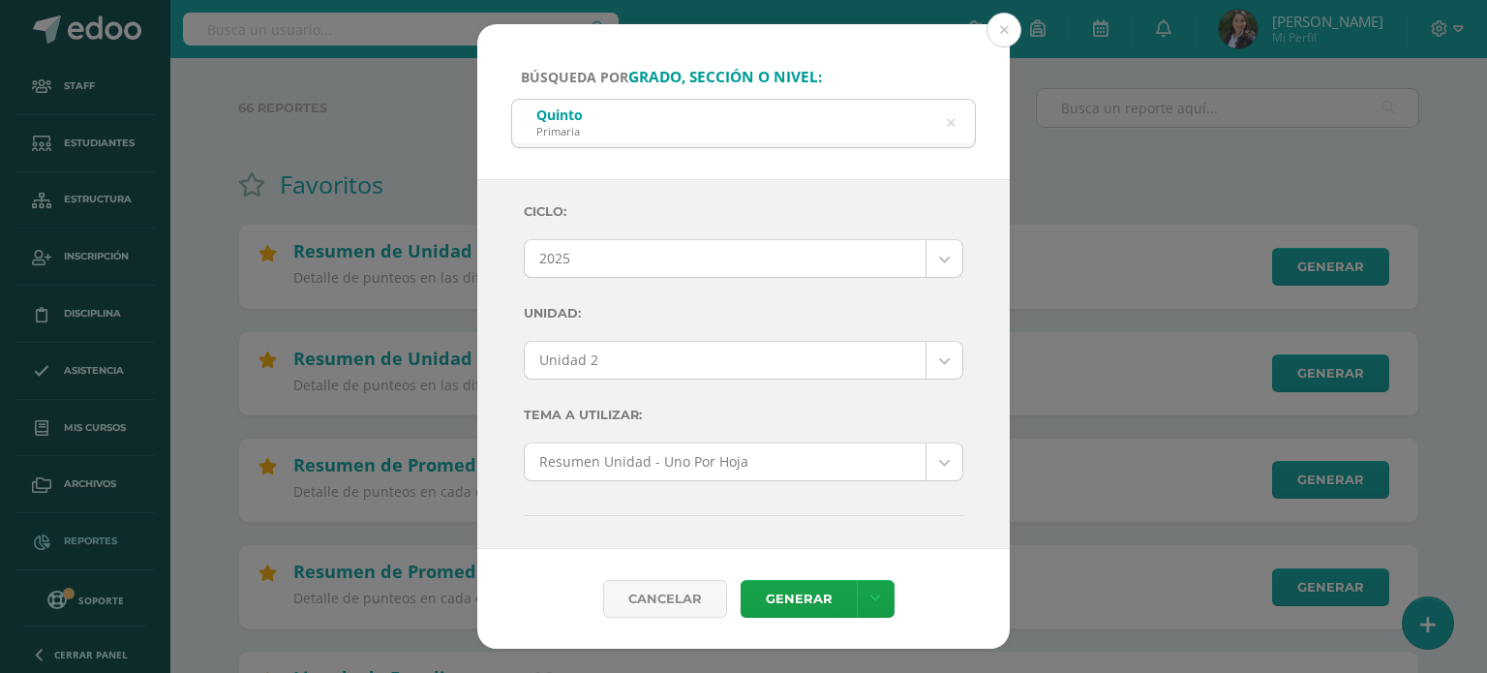
scroll to position [0, 0]
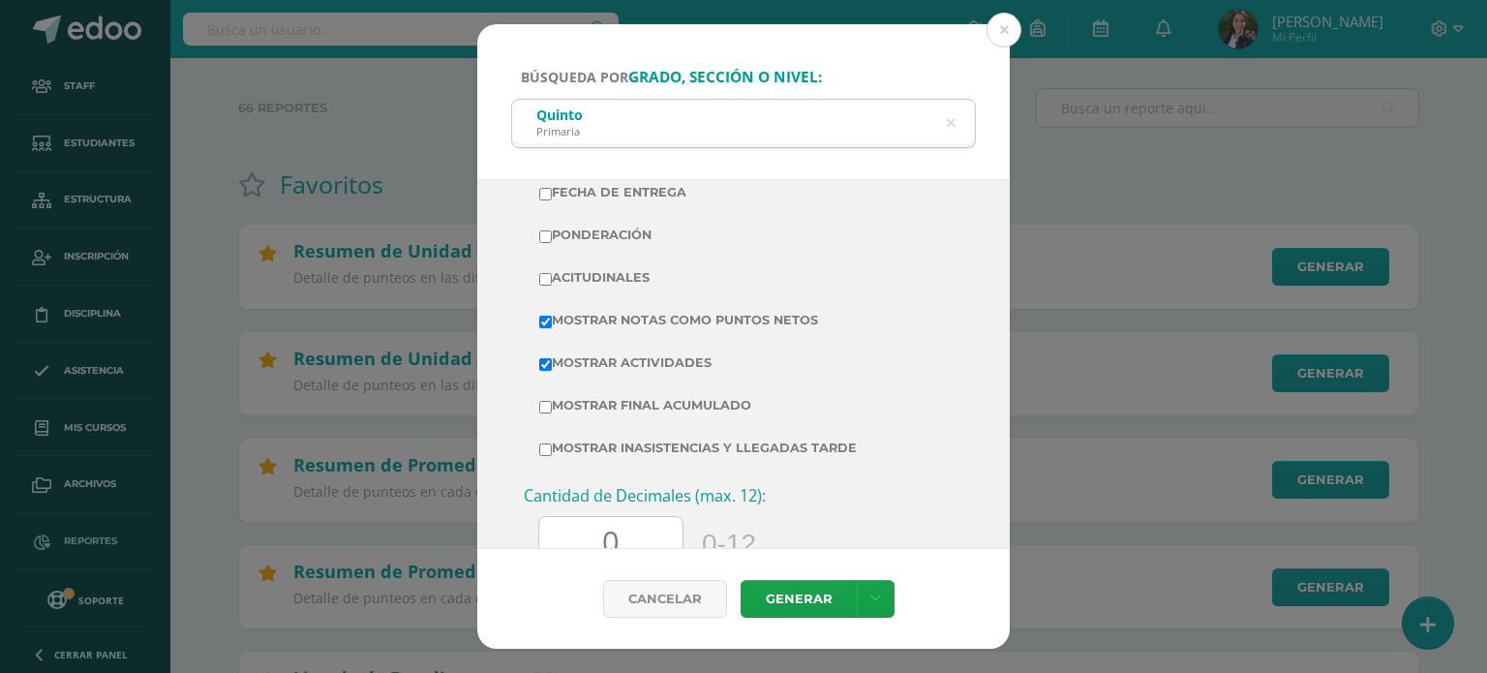
scroll to position [712, 0]
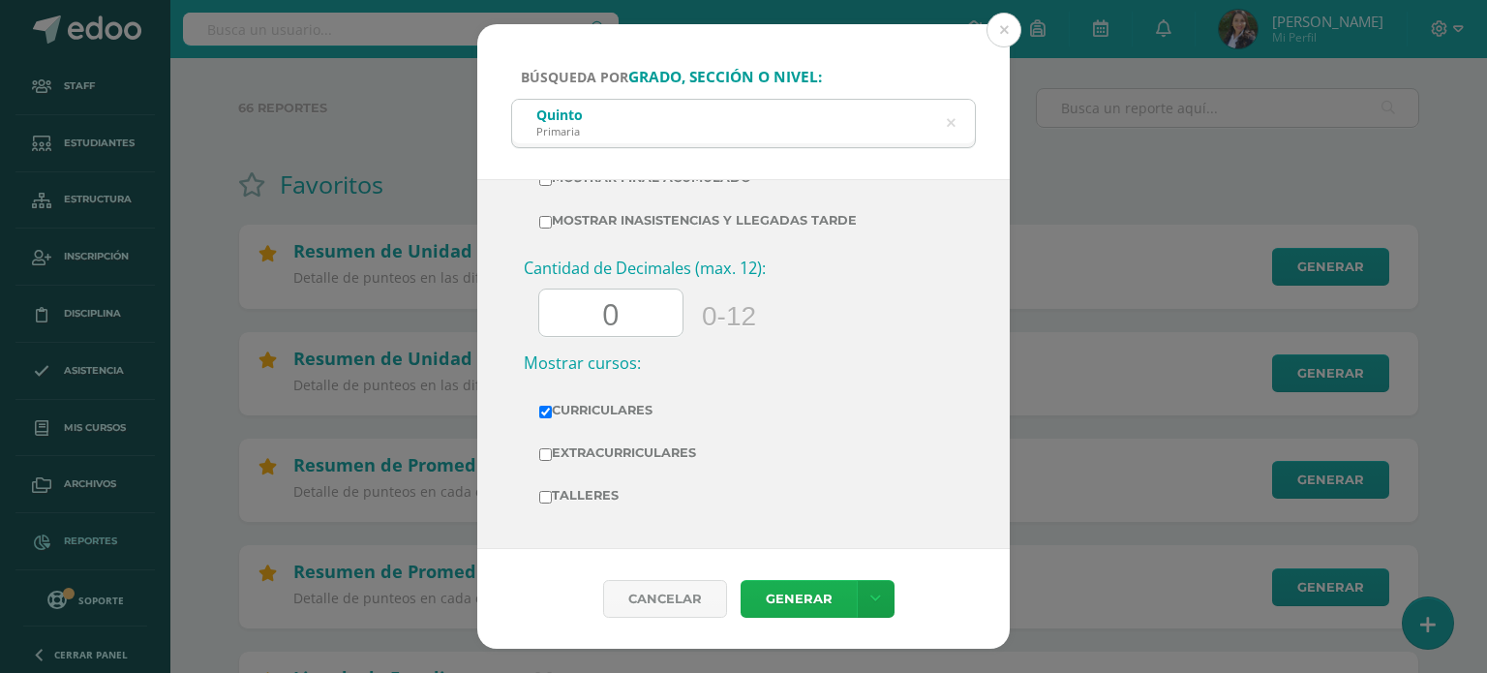
click at [798, 594] on link "Generar" at bounding box center [799, 599] width 116 height 38
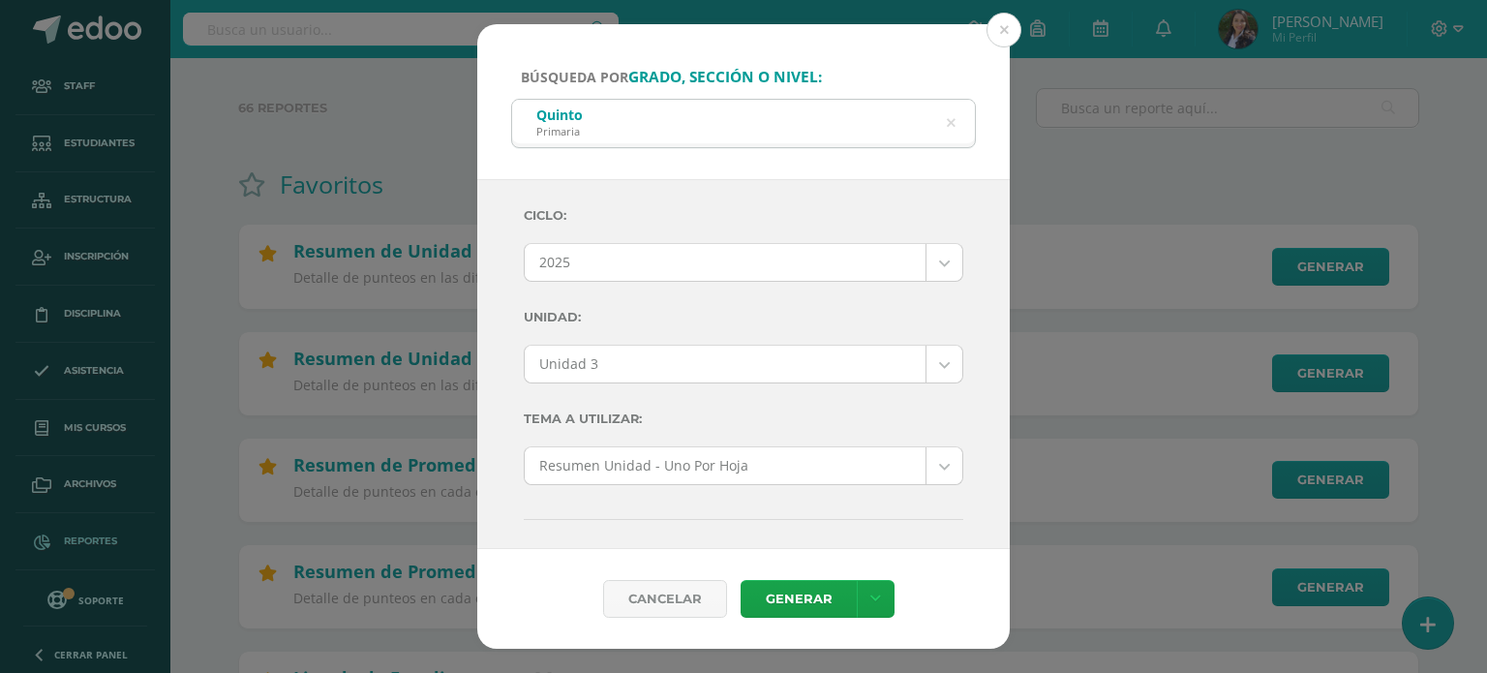
scroll to position [0, 0]
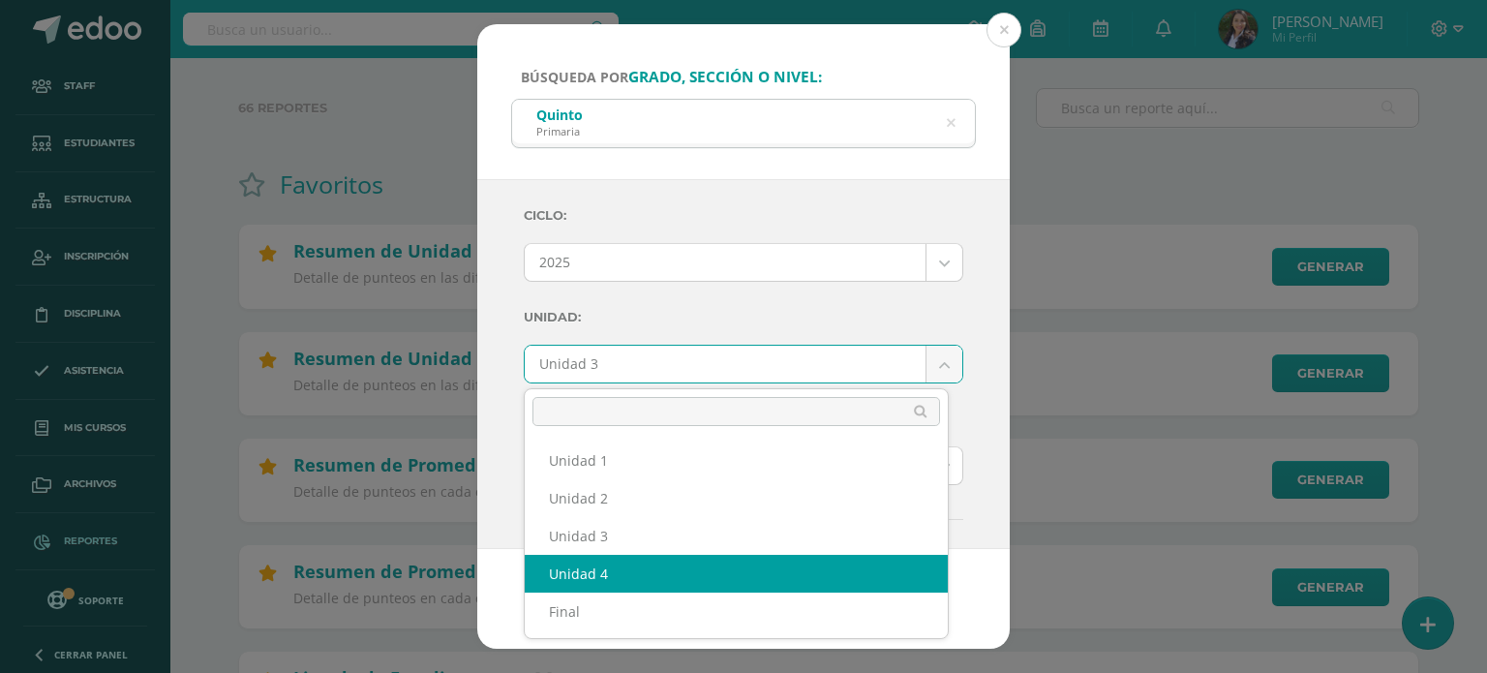
select select "Unidad 4"
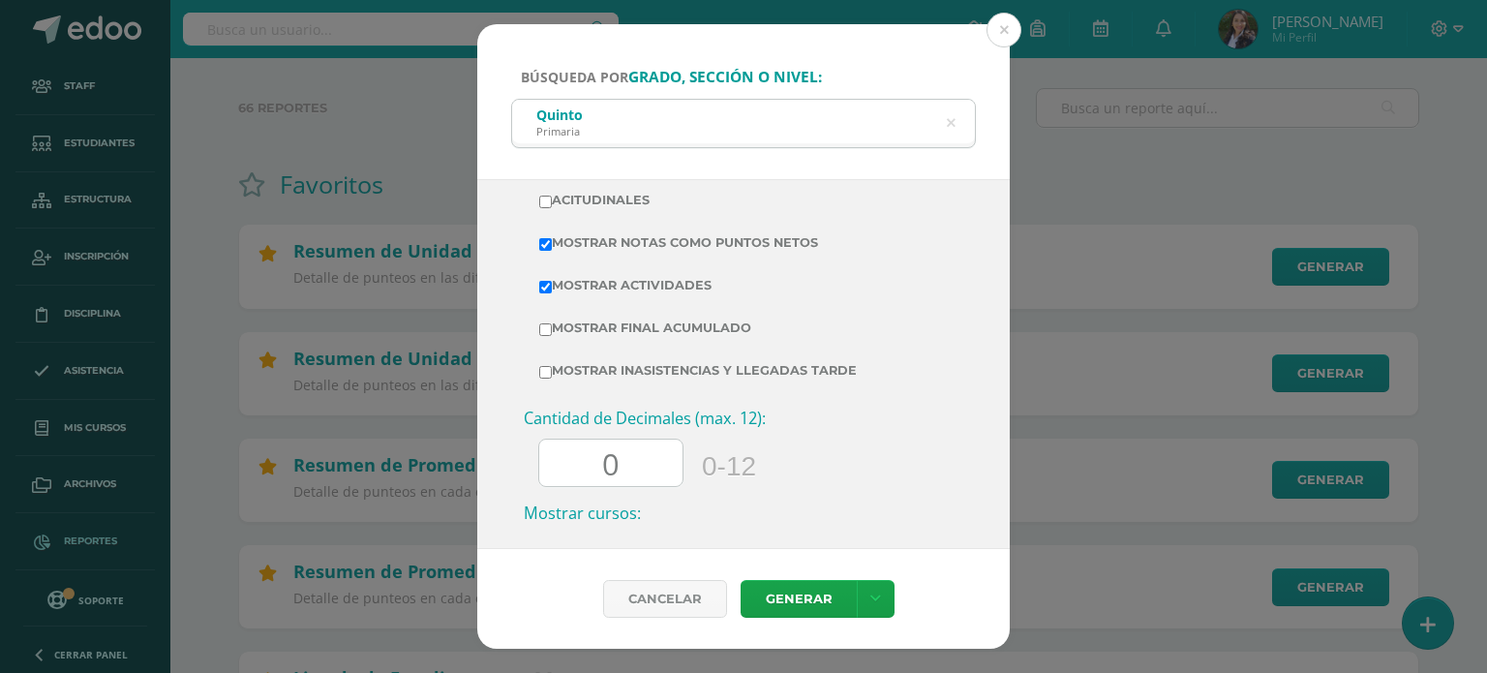
scroll to position [712, 0]
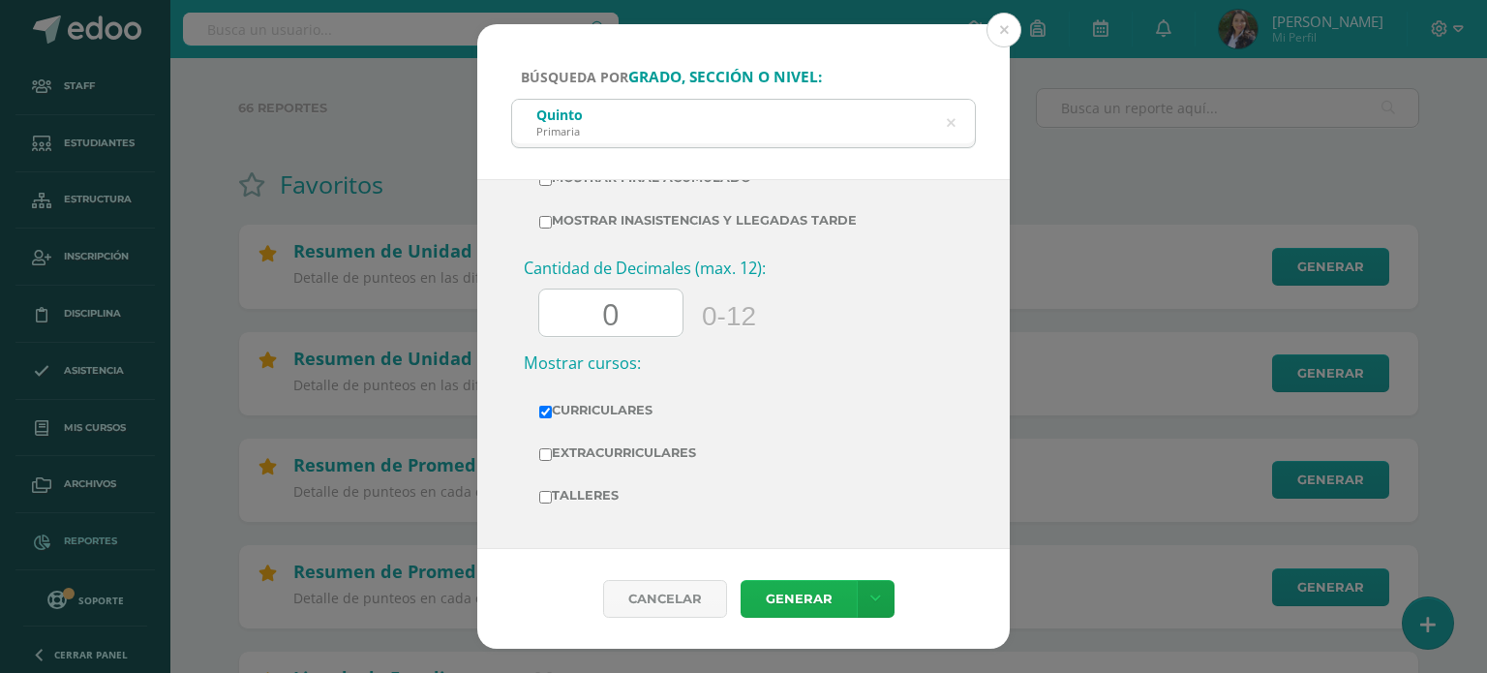
click at [797, 596] on link "Generar" at bounding box center [799, 599] width 116 height 38
